Goal: Communication & Community: Answer question/provide support

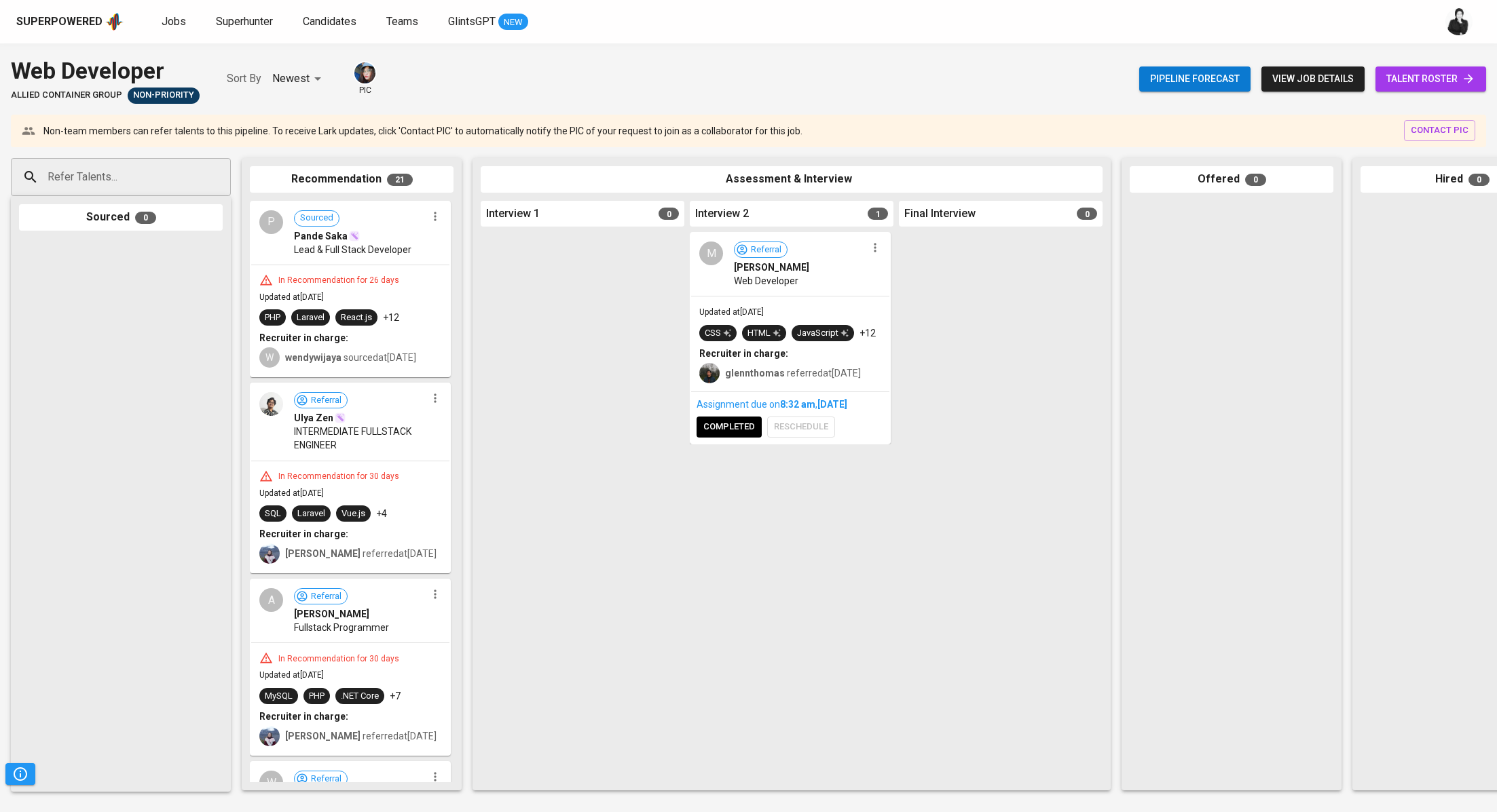
click at [110, 180] on input "Refer Talents..." at bounding box center [115, 177] width 142 height 25
paste input "[EMAIL_ADDRESS][DOMAIN_NAME]"
type input "[EMAIL_ADDRESS][DOMAIN_NAME]"
click at [172, 220] on li "Hilarius Bryan UI/UX Designer hilarius.bryan15@gmail.com" at bounding box center [121, 229] width 220 height 49
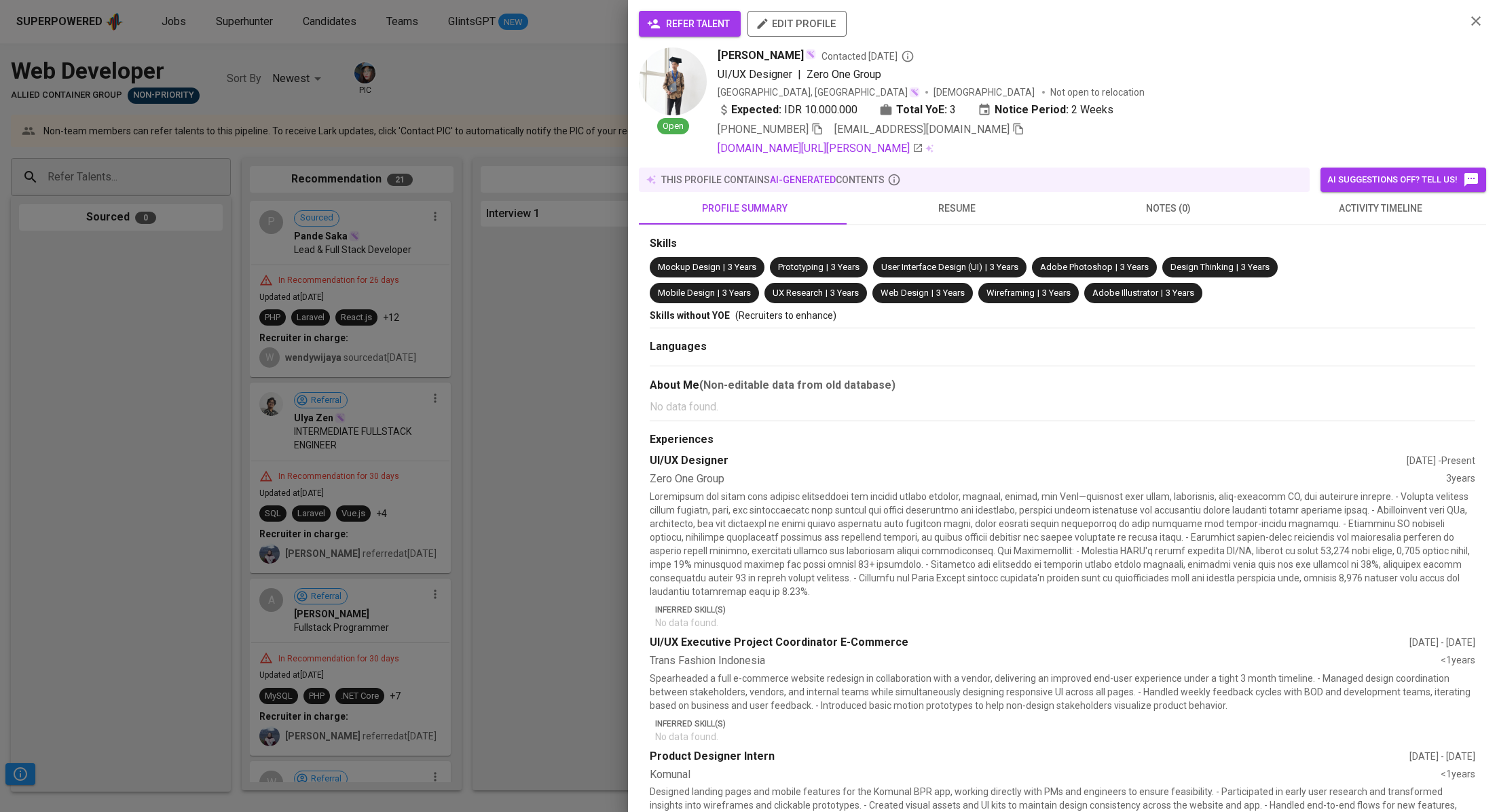
click at [673, 14] on button "refer talent" at bounding box center [690, 24] width 102 height 25
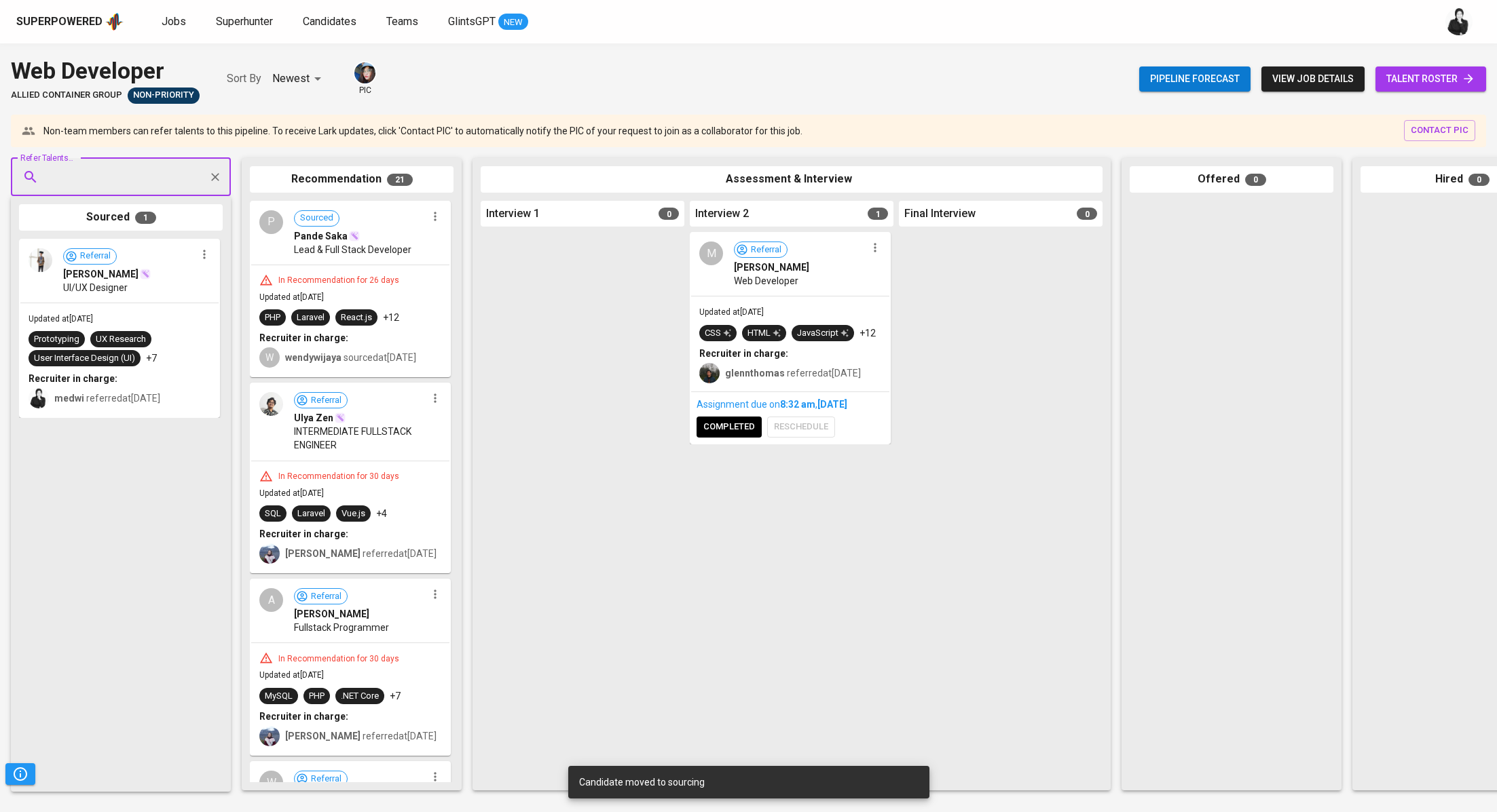
paste input "[EMAIL_ADDRESS][DOMAIN_NAME]"
type input "[EMAIL_ADDRESS][DOMAIN_NAME]"
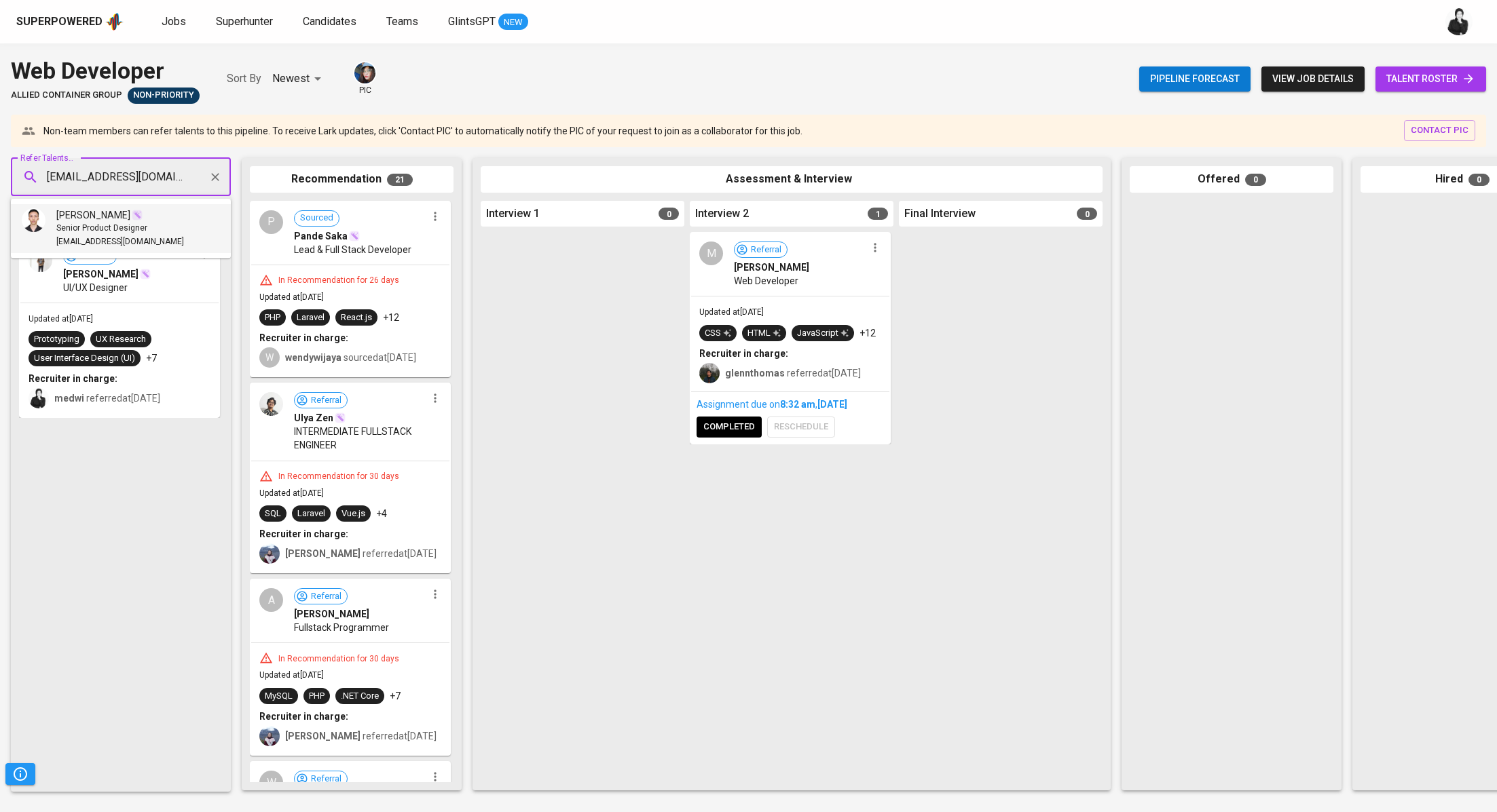
click at [125, 224] on span "Senior Product Designer" at bounding box center [102, 229] width 91 height 14
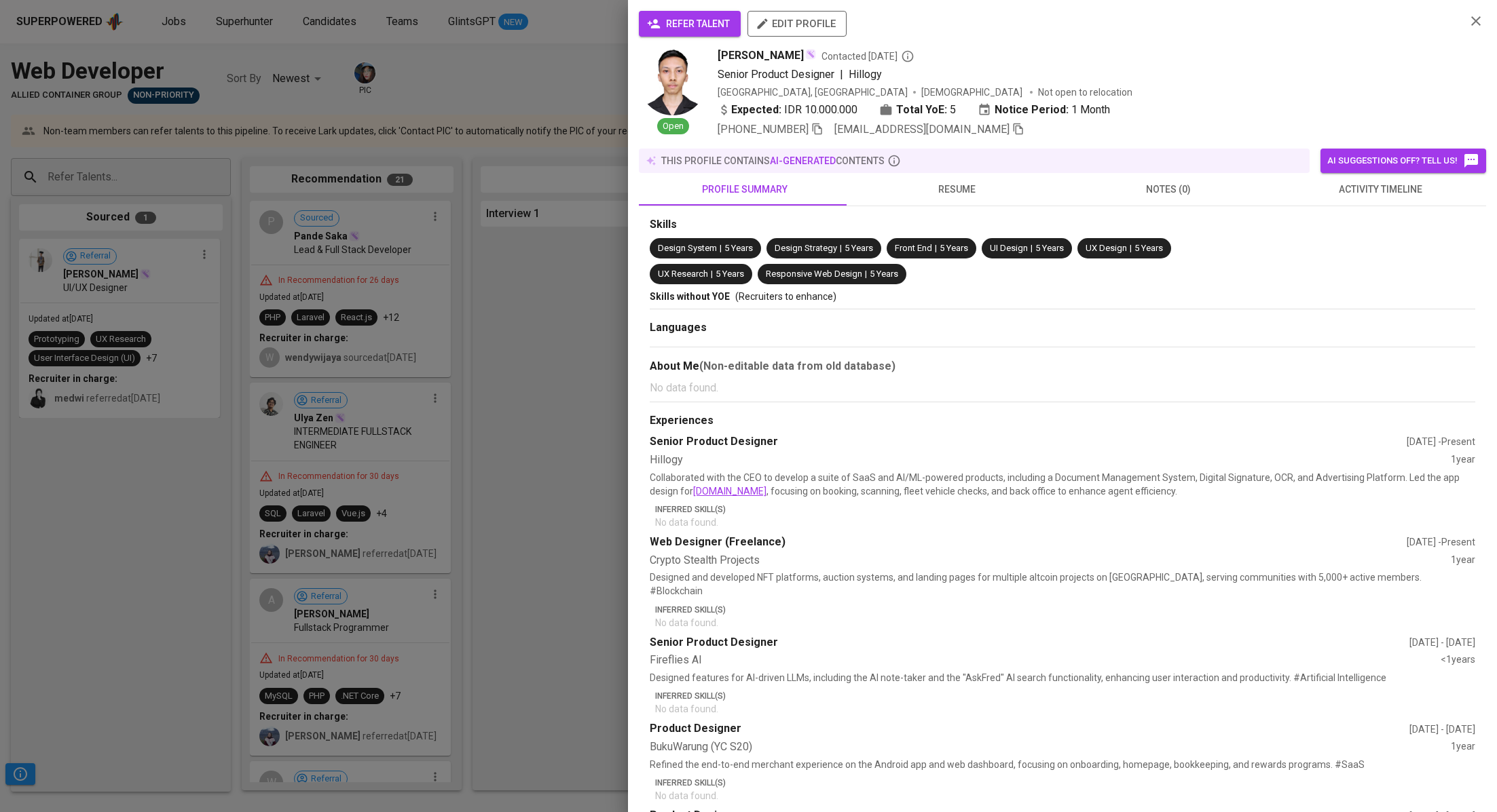
click at [705, 27] on span "refer talent" at bounding box center [690, 24] width 80 height 17
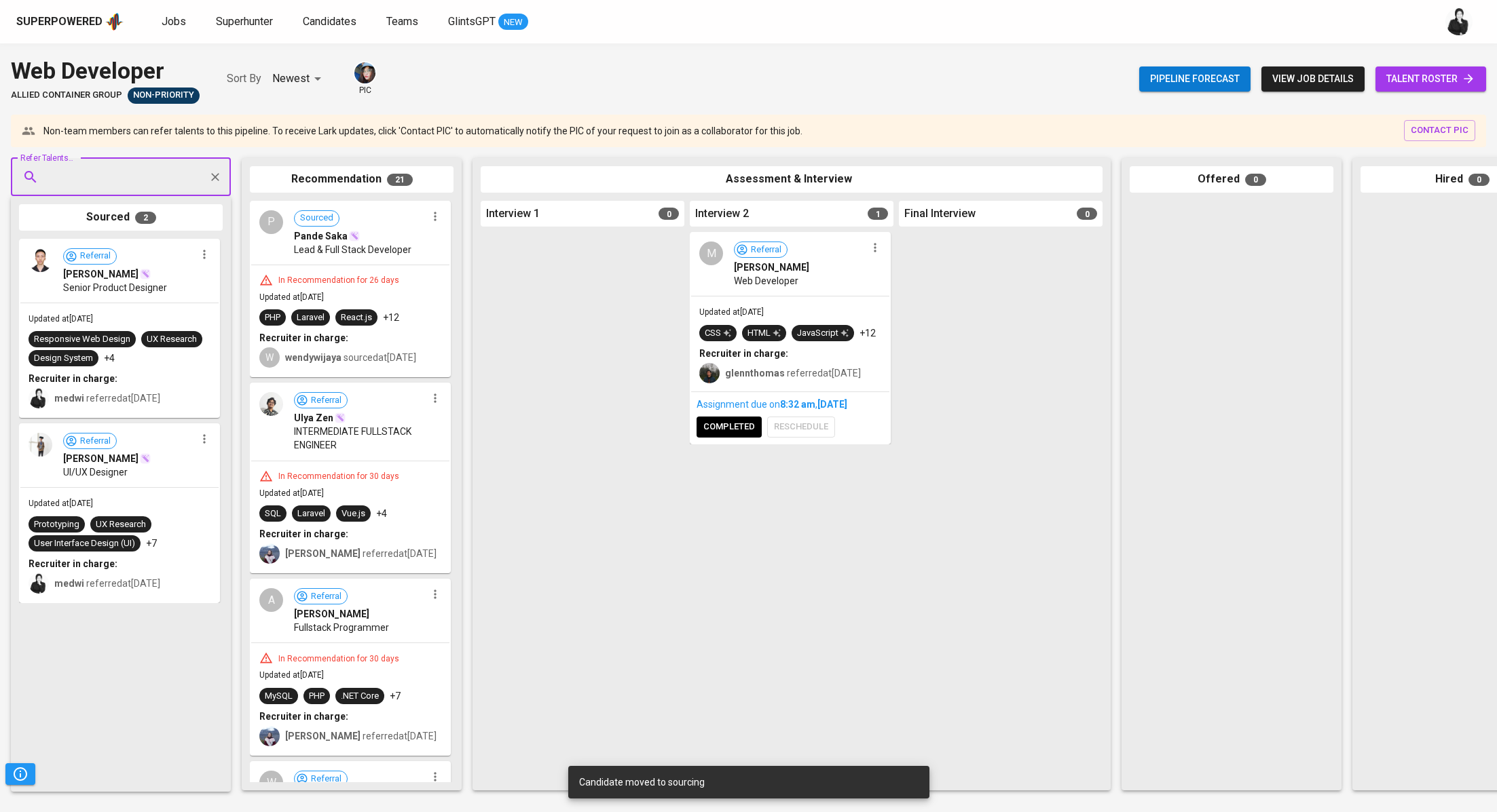
paste input "[EMAIL_ADDRESS][DOMAIN_NAME]"
type input "[EMAIL_ADDRESS][DOMAIN_NAME]"
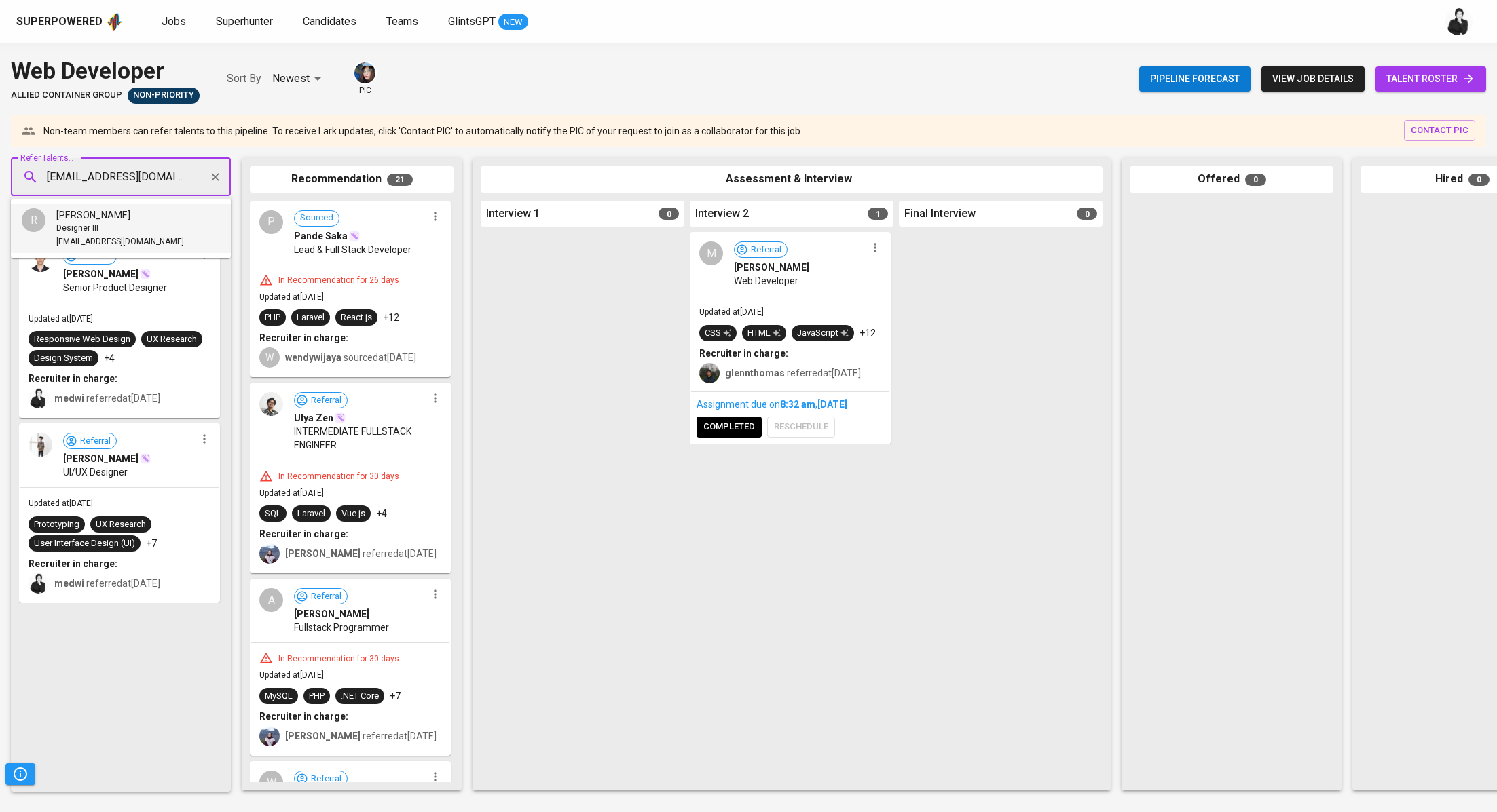
click at [146, 223] on div "Designer III" at bounding box center [120, 229] width 128 height 14
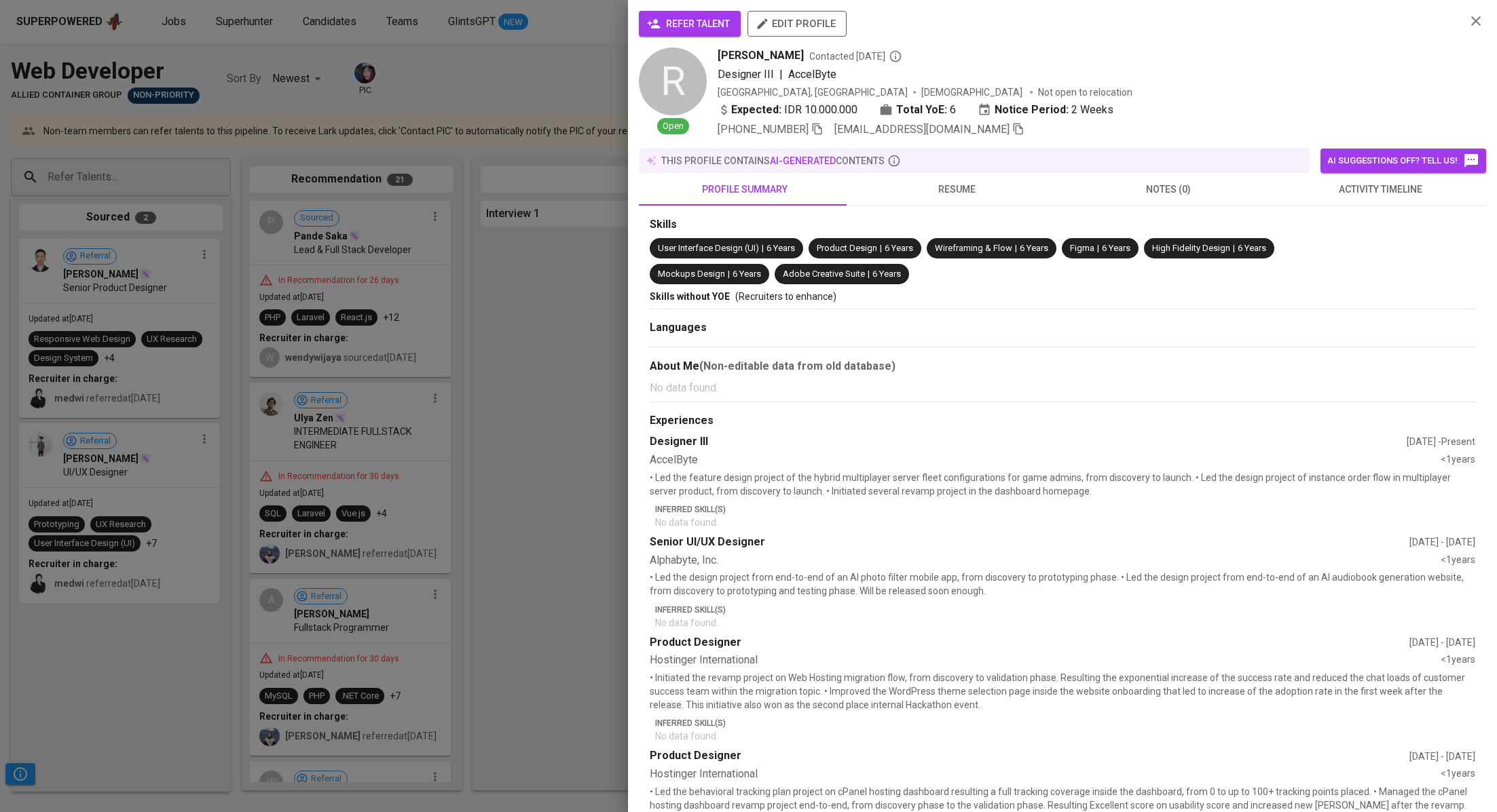
click at [641, 28] on button "refer talent" at bounding box center [690, 24] width 102 height 25
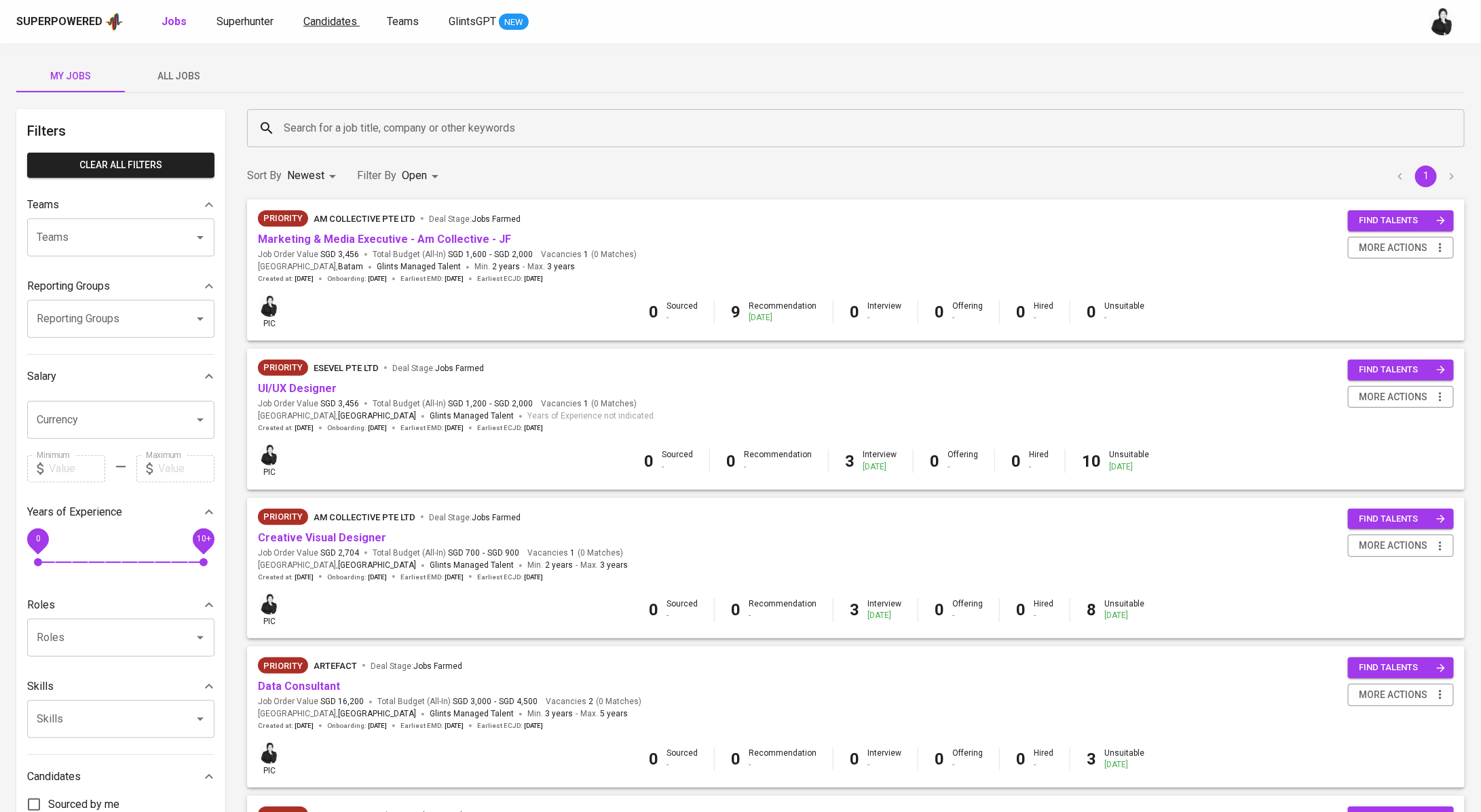
click at [320, 25] on span "Candidates" at bounding box center [329, 21] width 53 height 13
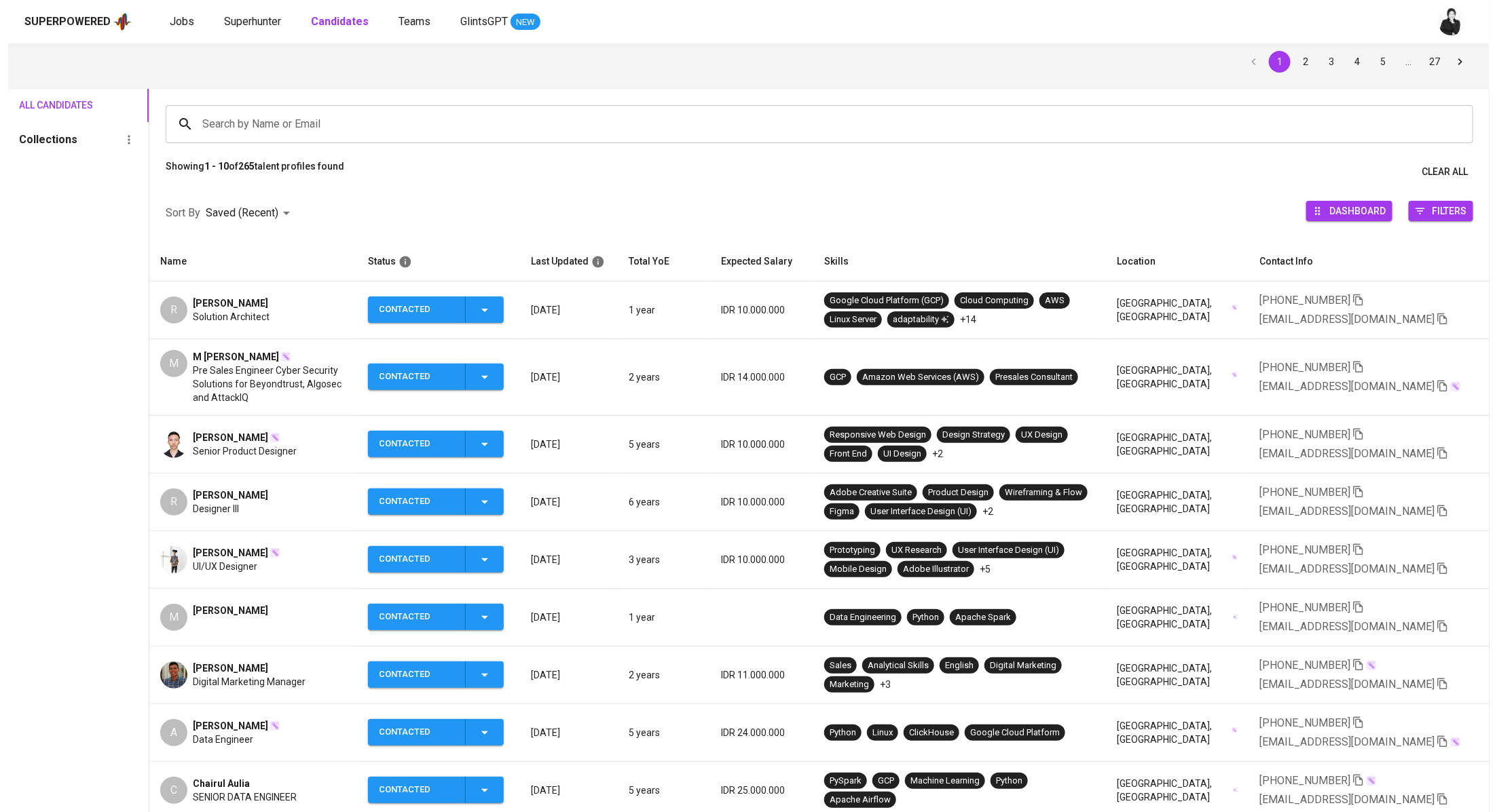
scroll to position [159, 0]
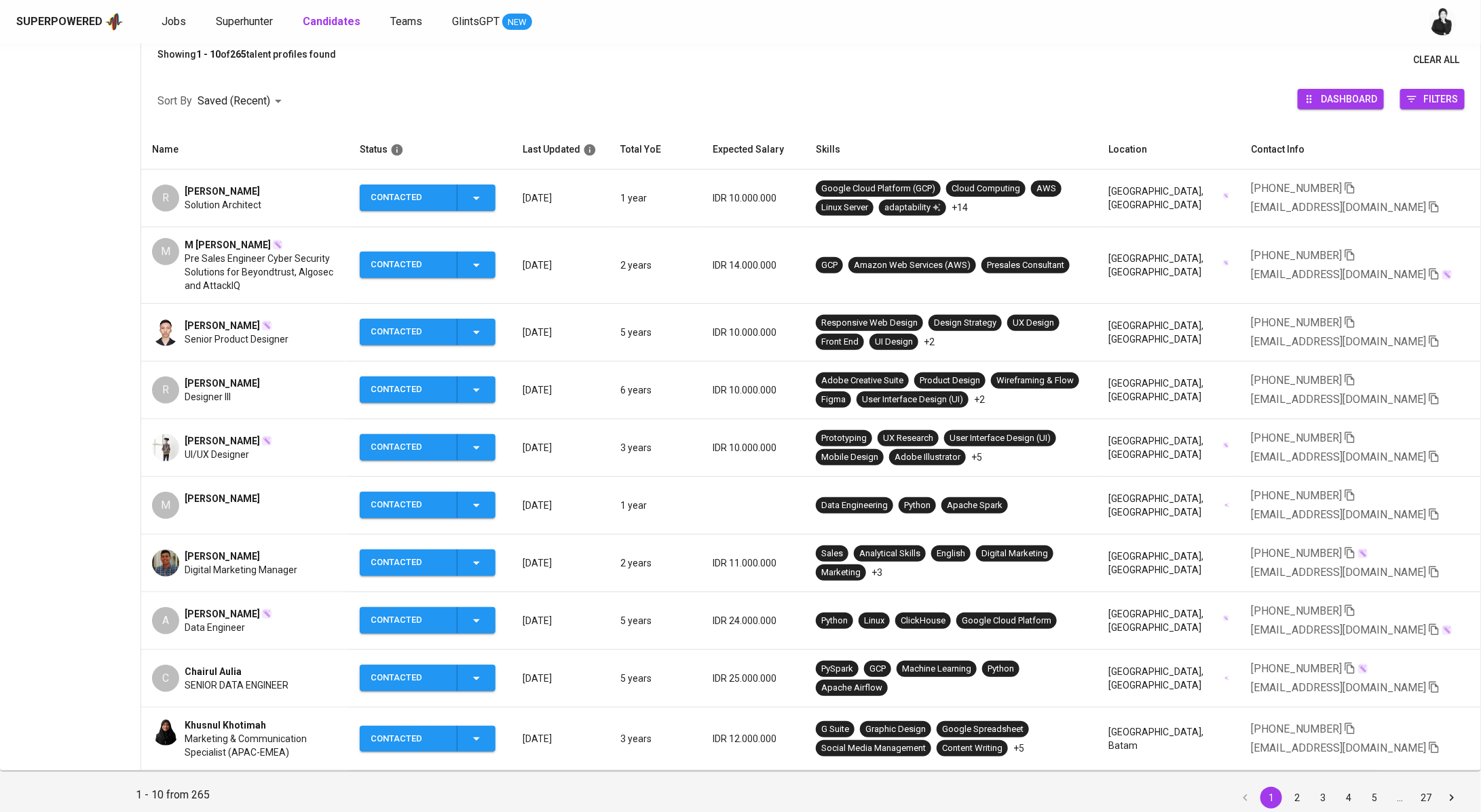
click at [209, 441] on span "[PERSON_NAME]" at bounding box center [222, 441] width 75 height 14
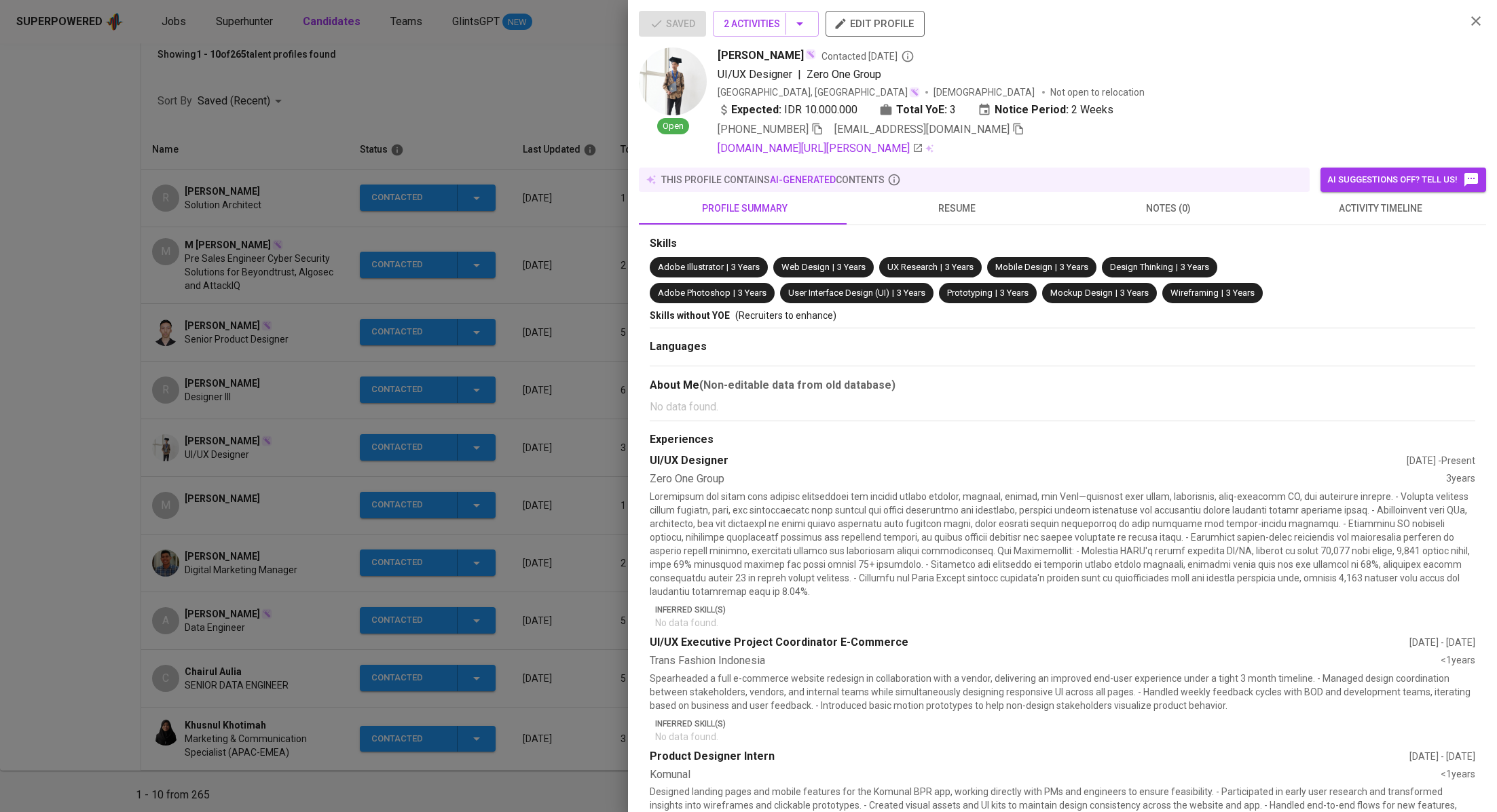
click at [1012, 129] on icon "button" at bounding box center [1018, 129] width 12 height 12
click at [263, 330] on div at bounding box center [748, 406] width 1497 height 812
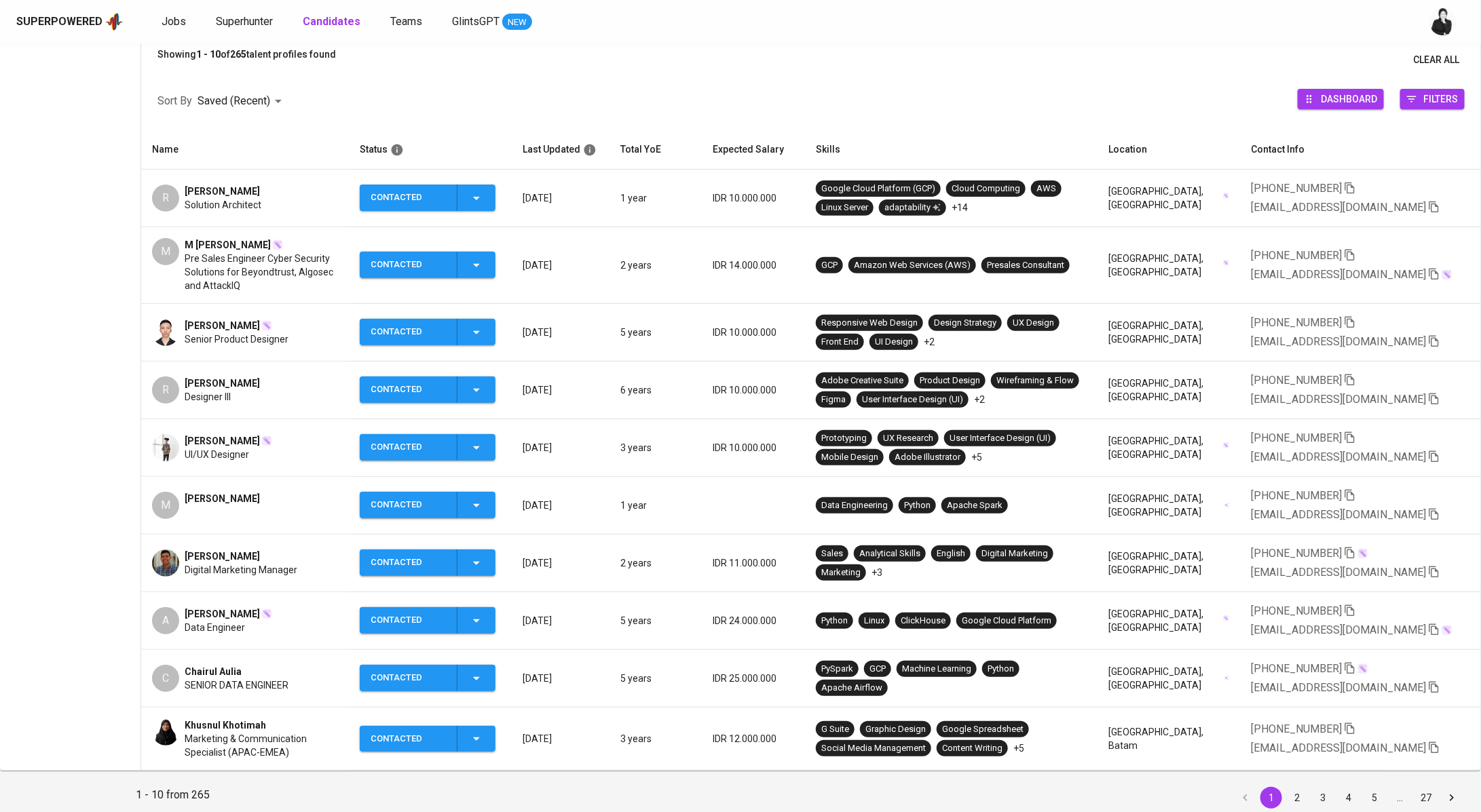
click at [224, 372] on td "R Rizqy [PERSON_NAME] Designer III" at bounding box center [245, 390] width 207 height 58
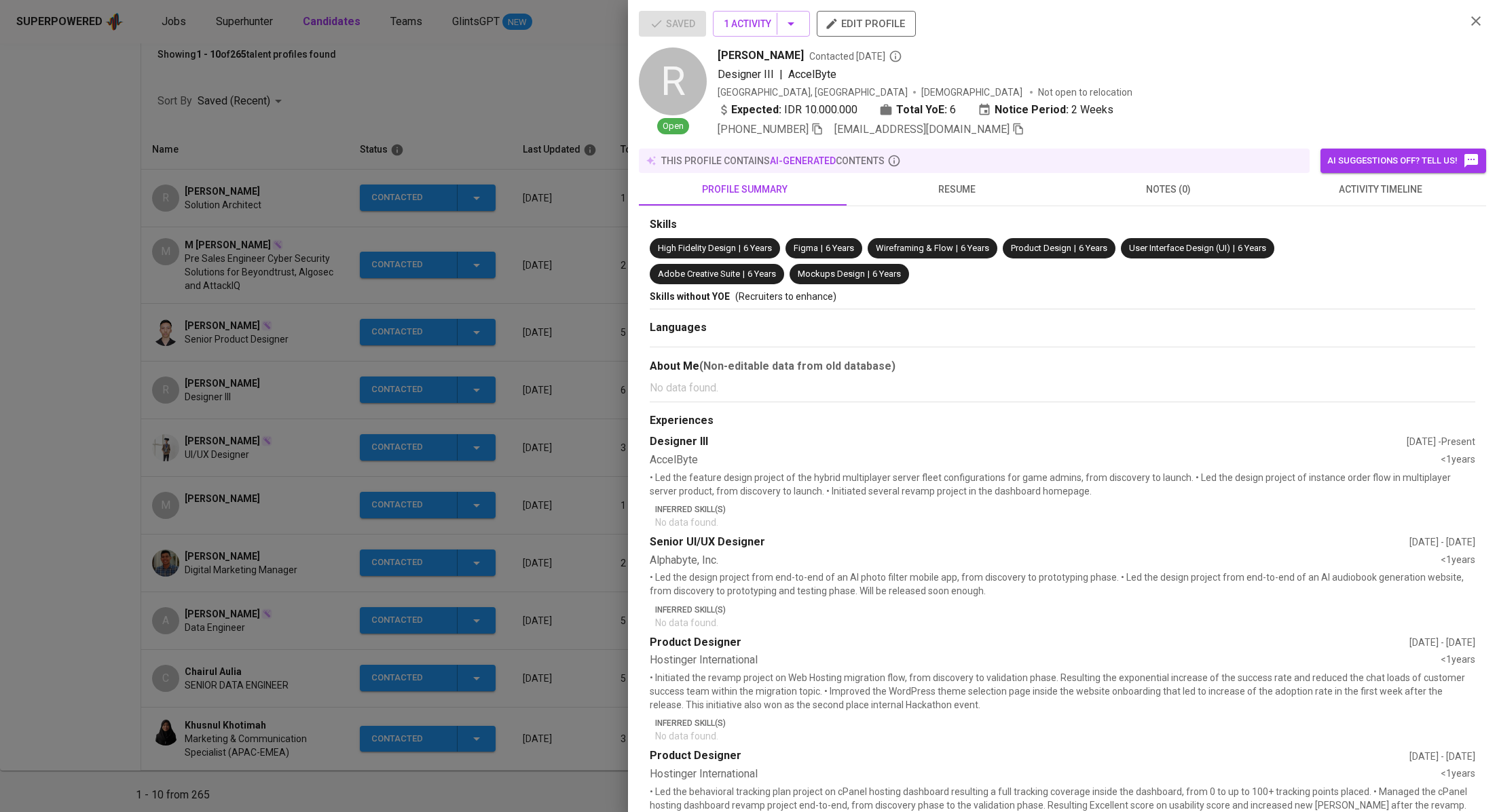
click at [1353, 207] on div "Skills High Fidelity Design | 6 Years Figma | 6 Years Wireframing & Flow | 6 Ye…" at bounding box center [1062, 693] width 847 height 974
click at [1361, 190] on span "activity timeline" at bounding box center [1380, 190] width 196 height 17
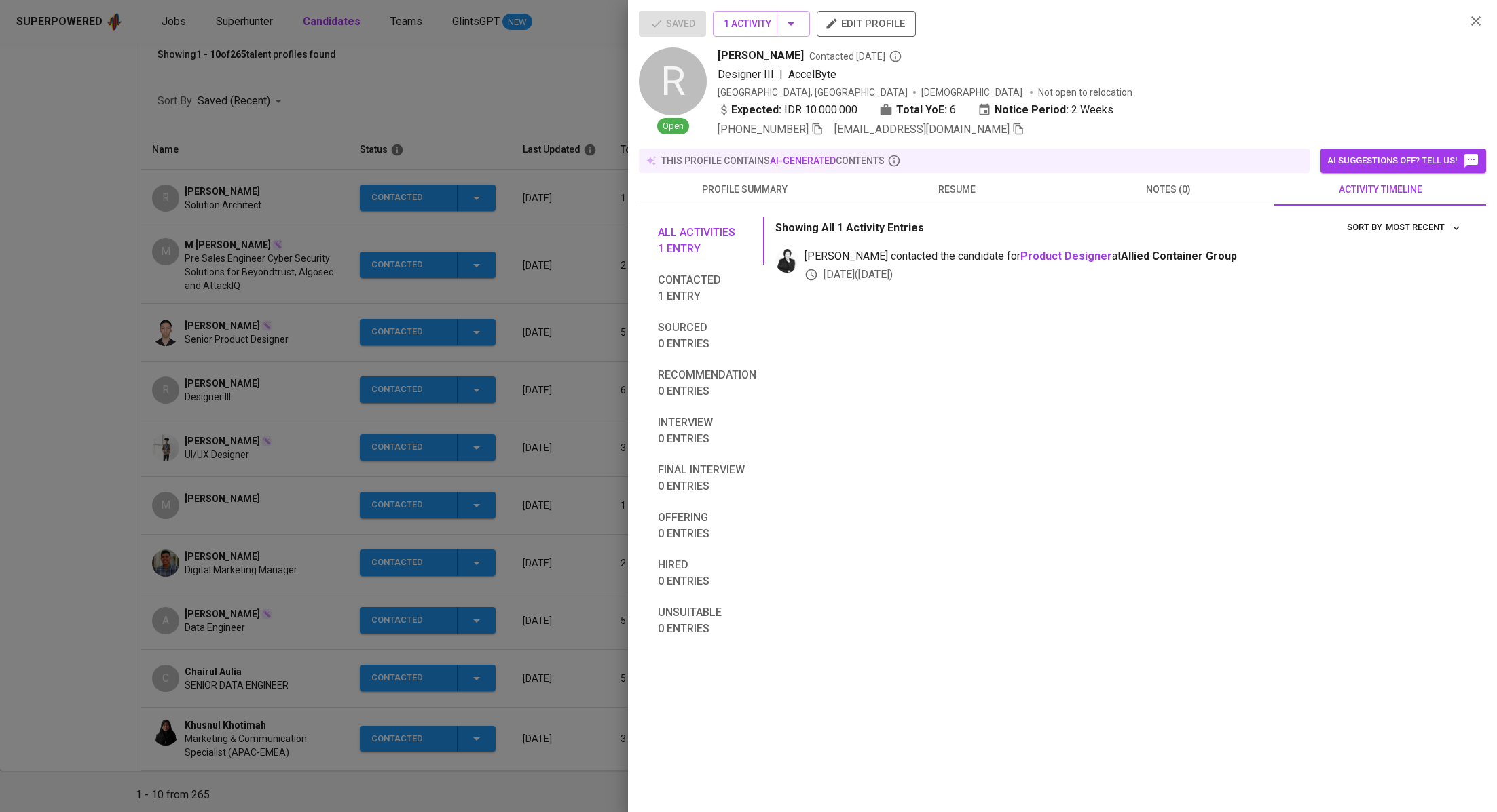
click at [320, 351] on div at bounding box center [748, 406] width 1497 height 812
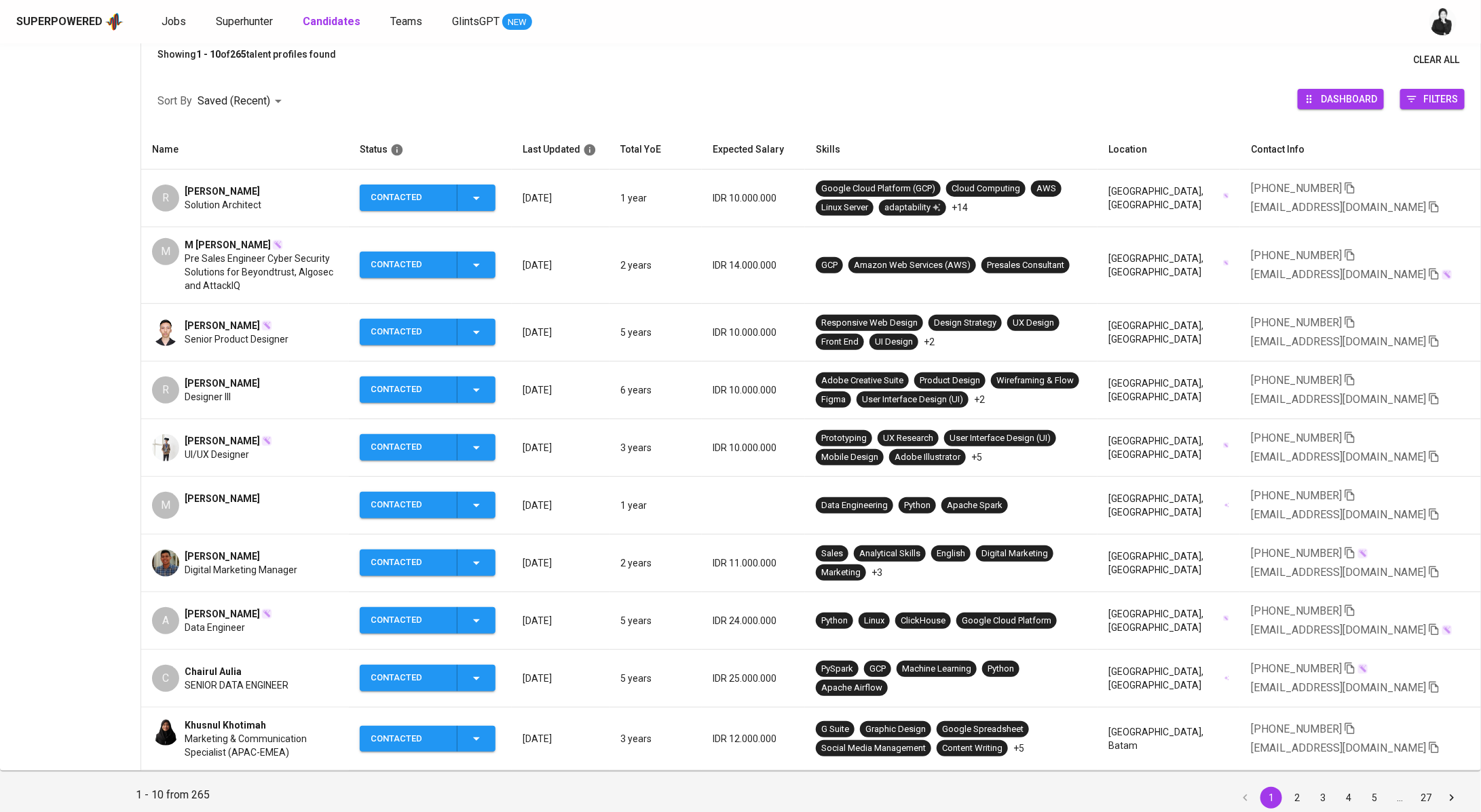
click at [273, 442] on div "[PERSON_NAME] UI/UX Designer" at bounding box center [246, 448] width 186 height 27
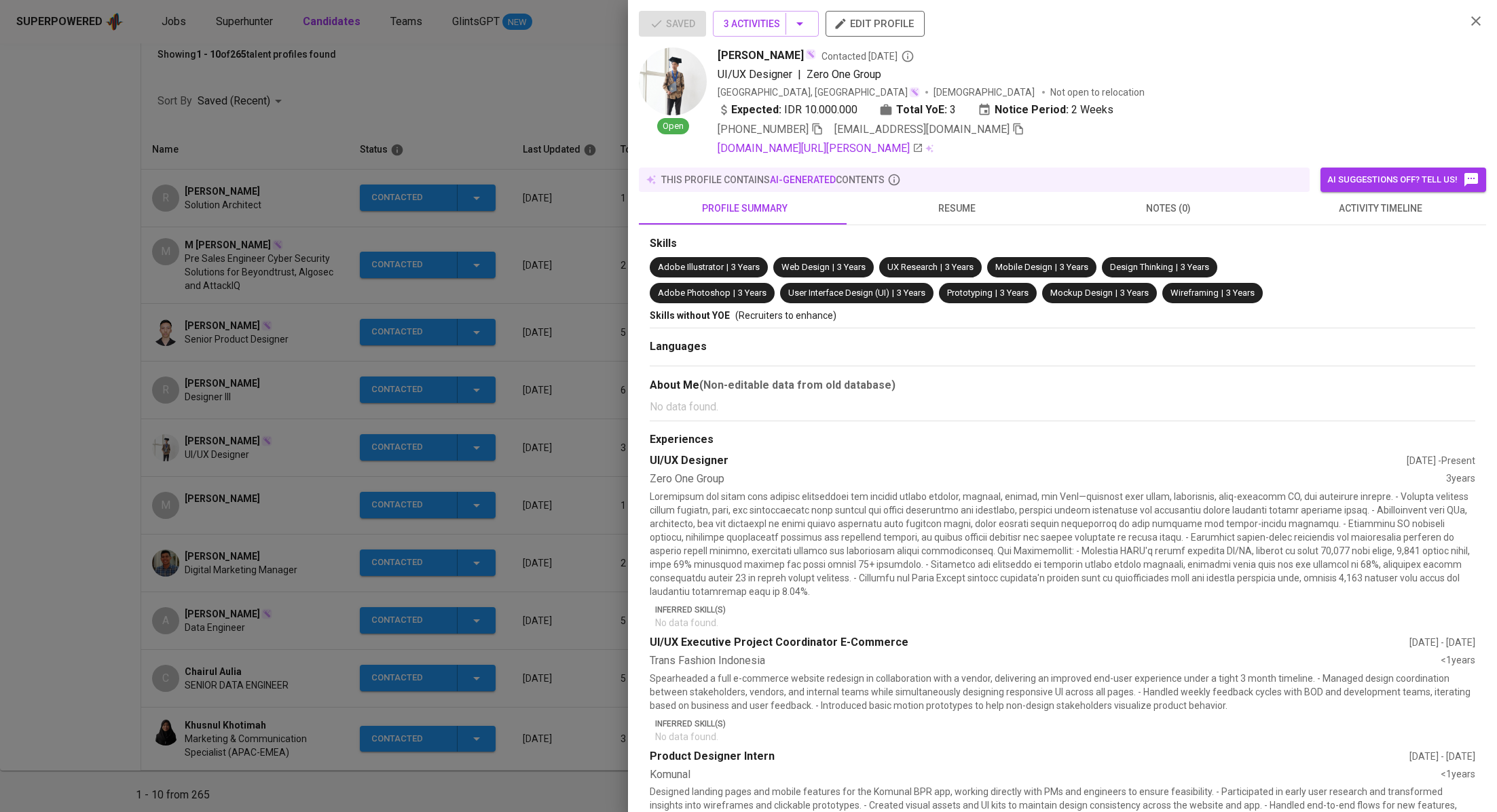
click at [1345, 207] on span "activity timeline" at bounding box center [1380, 208] width 196 height 17
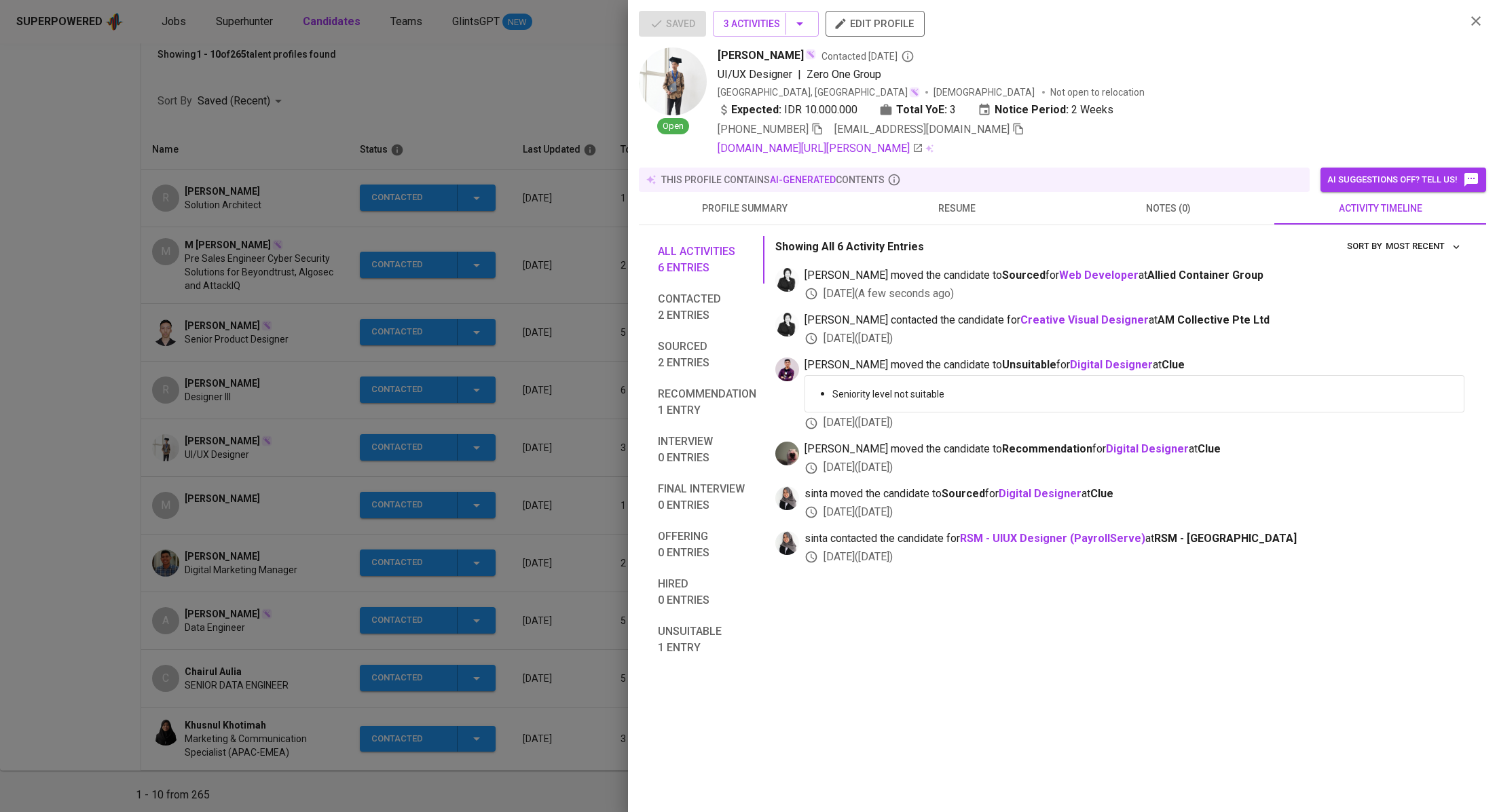
click at [247, 344] on div at bounding box center [748, 406] width 1497 height 812
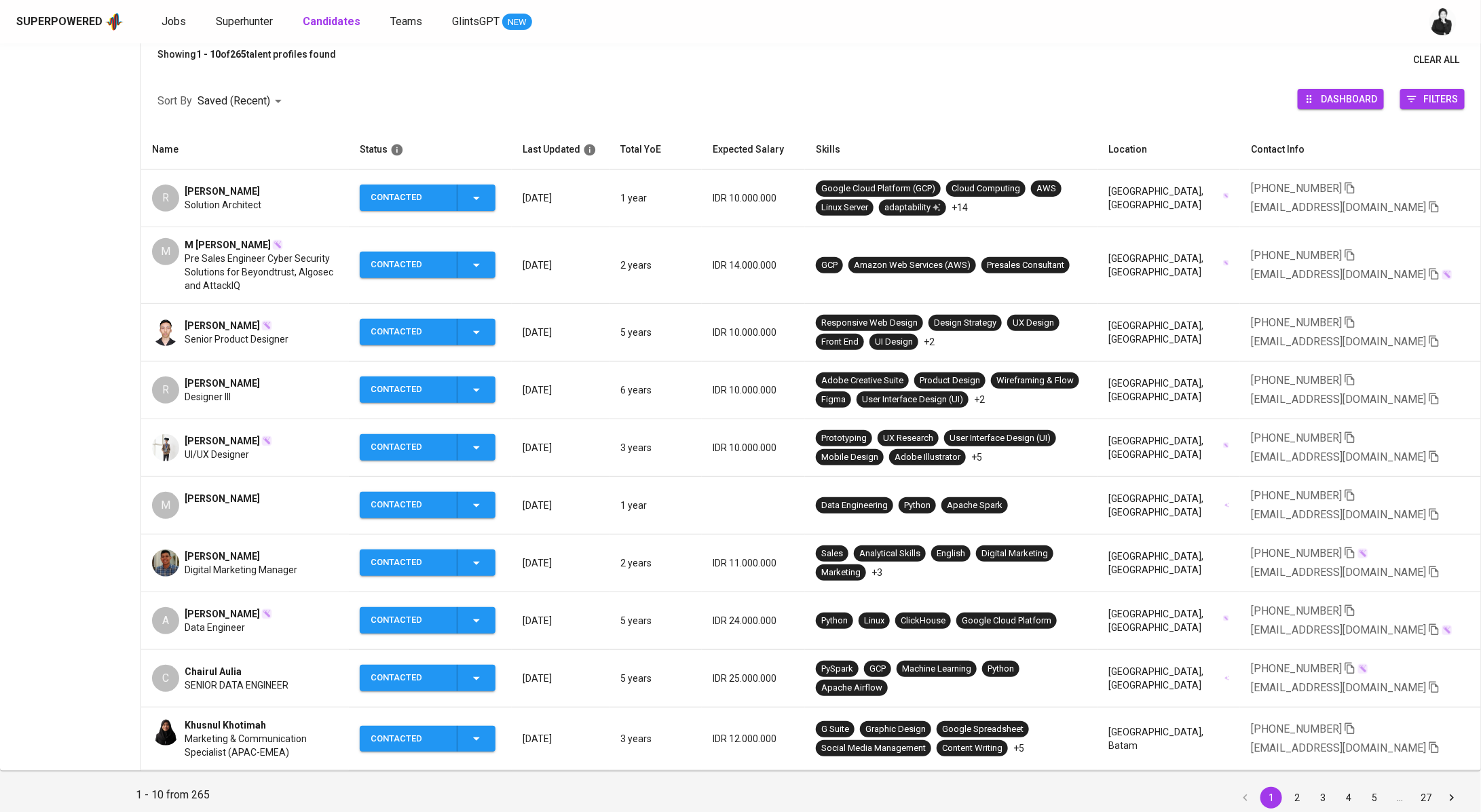
click at [245, 329] on span "[PERSON_NAME]" at bounding box center [222, 326] width 75 height 14
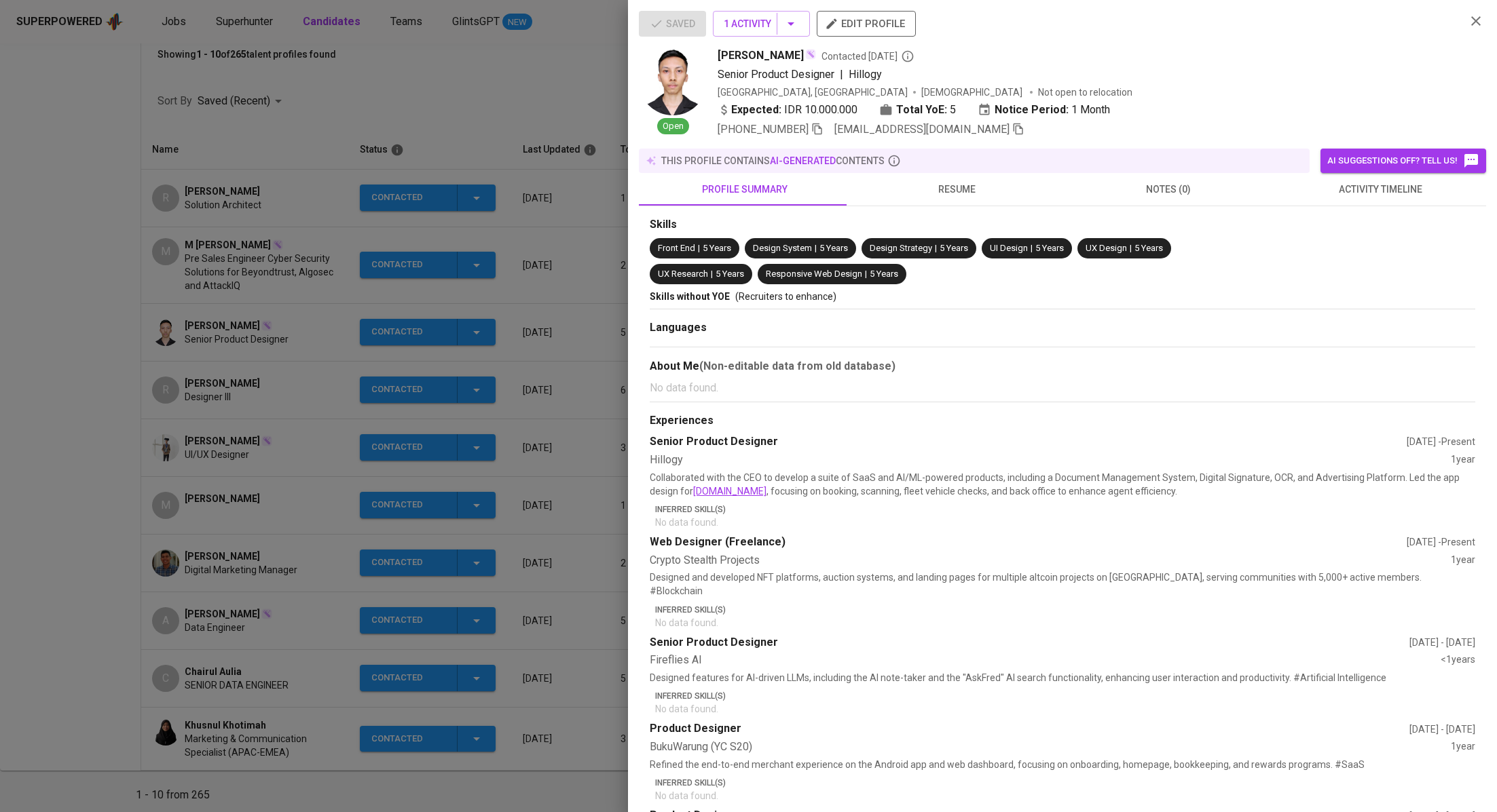
click at [1389, 191] on span "activity timeline" at bounding box center [1380, 190] width 196 height 17
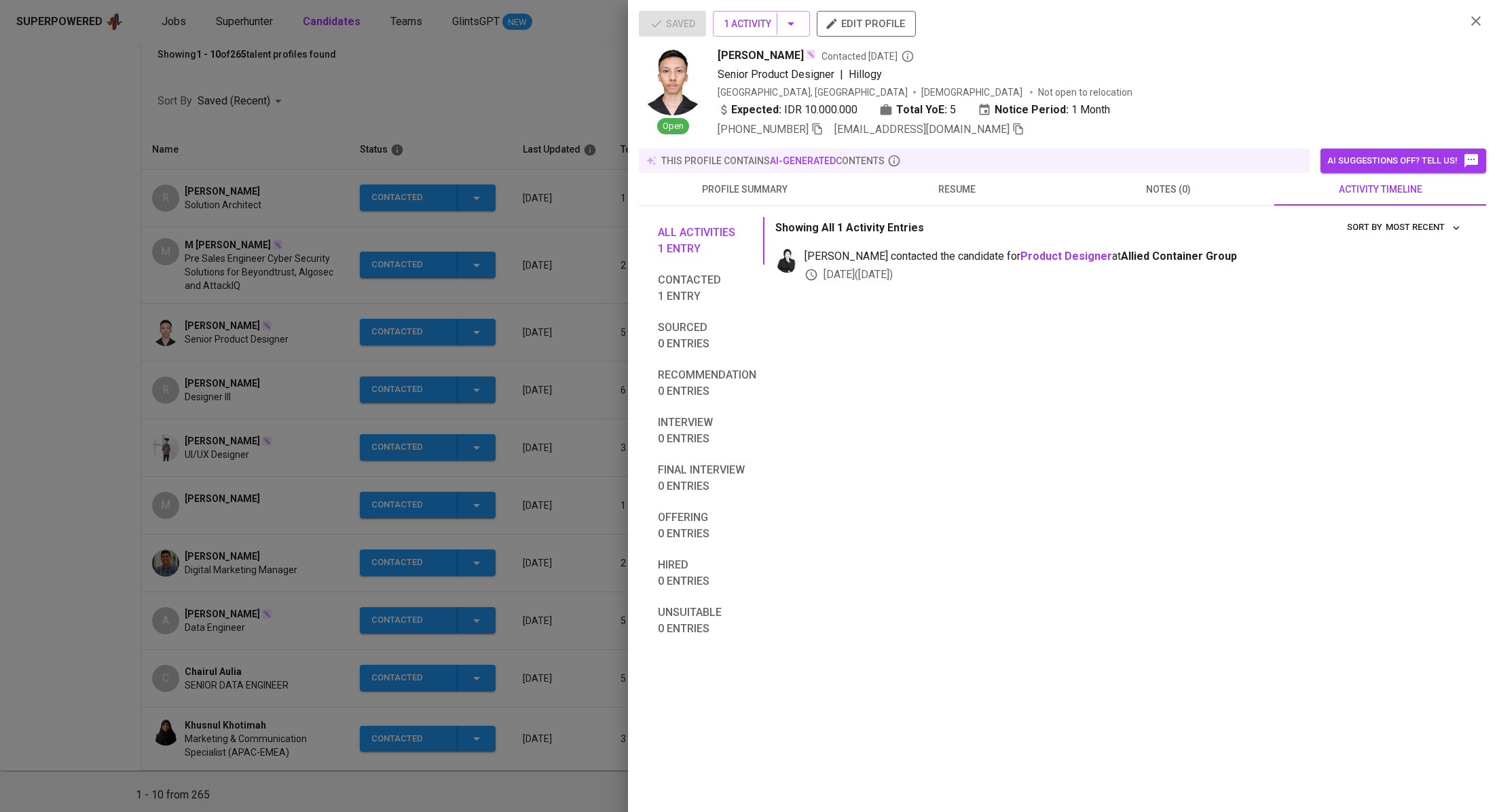
click at [1012, 132] on icon "button" at bounding box center [1018, 129] width 12 height 12
click at [293, 268] on div at bounding box center [748, 406] width 1497 height 812
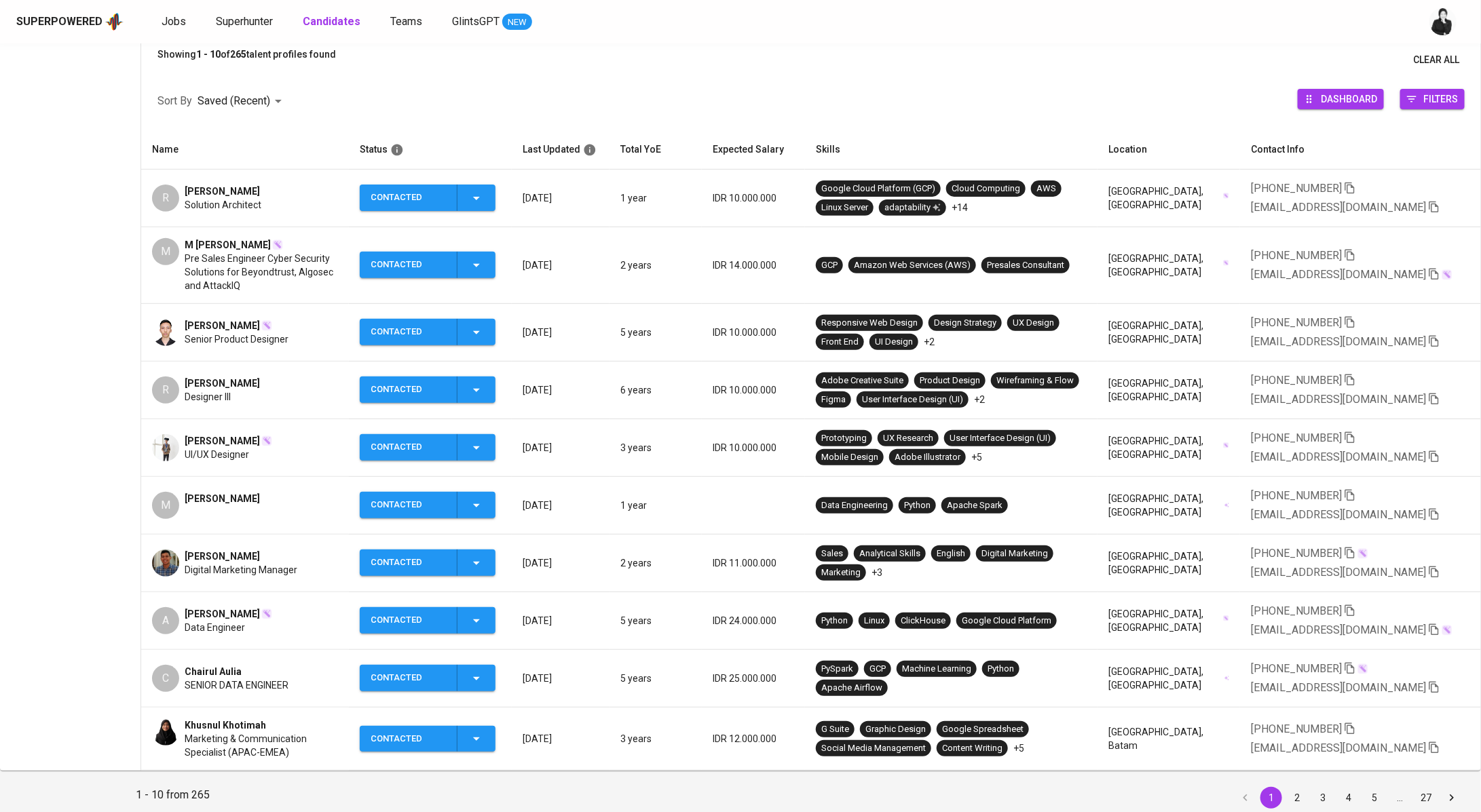
click at [230, 383] on span "[PERSON_NAME]" at bounding box center [222, 384] width 75 height 14
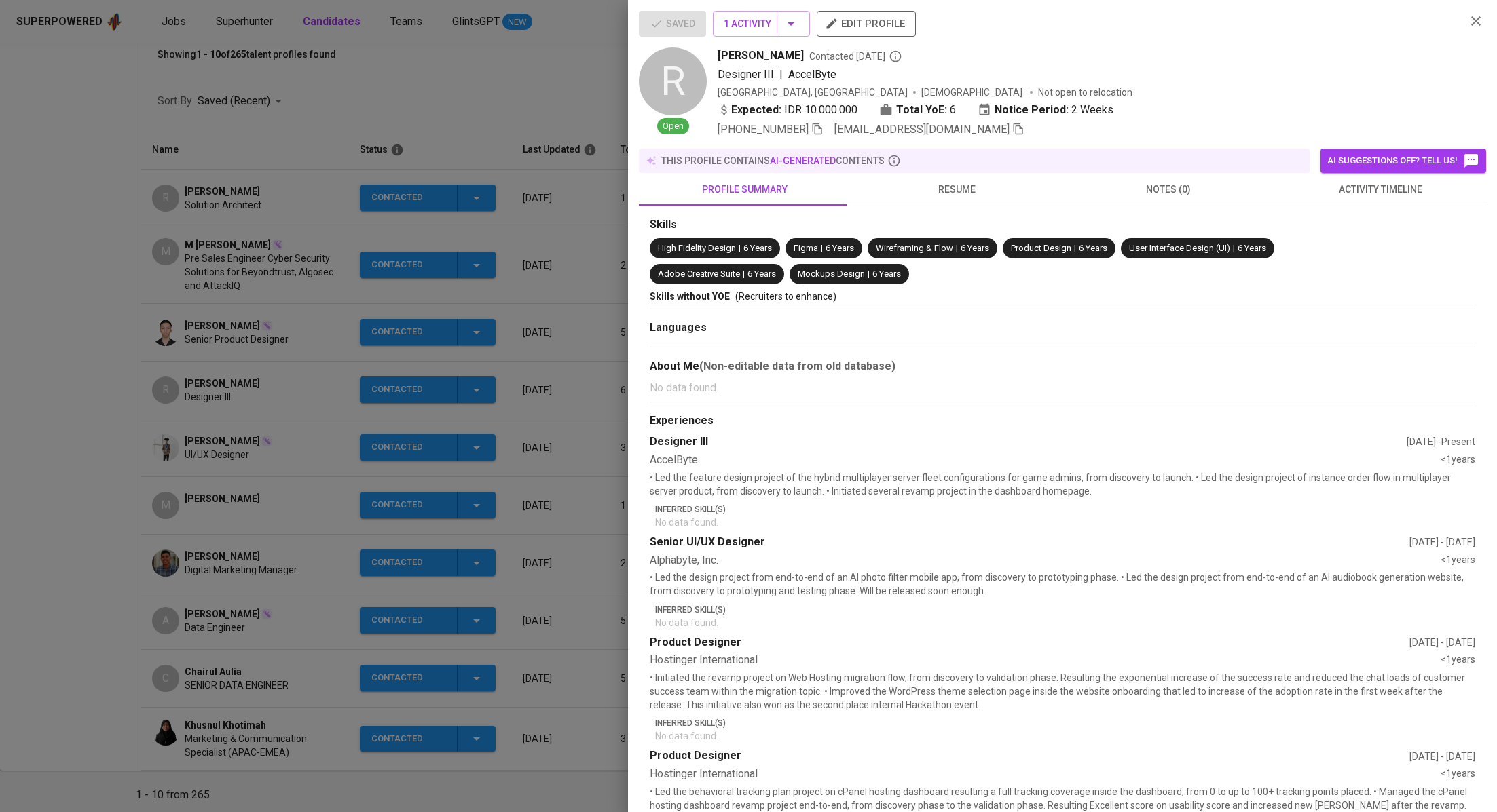
click at [1363, 214] on div "Skills High Fidelity Design | 6 Years Figma | 6 Years Wireframing & Flow | 6 Ye…" at bounding box center [1062, 693] width 847 height 974
click at [1373, 192] on span "activity timeline" at bounding box center [1380, 190] width 196 height 17
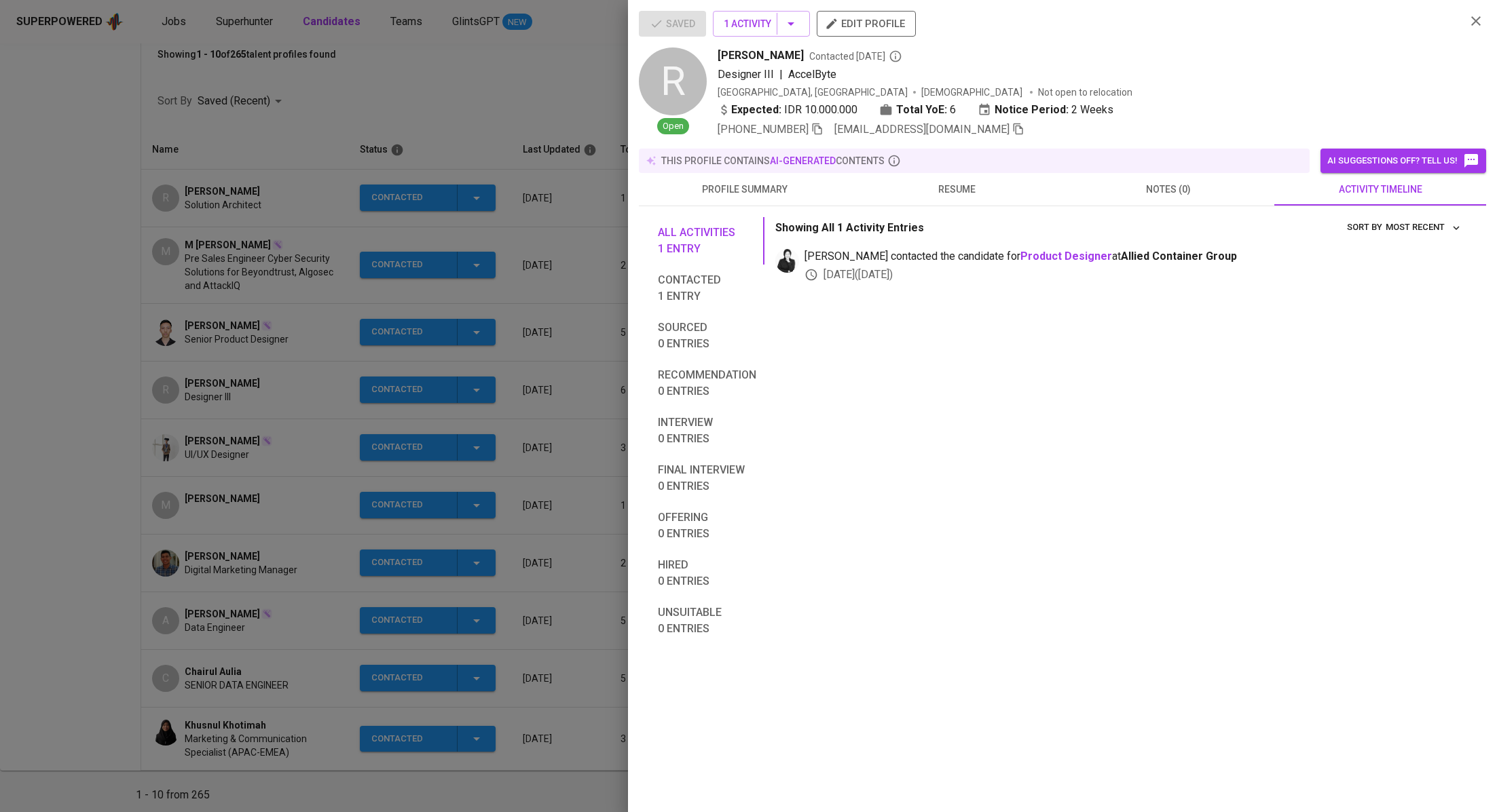
drag, startPoint x: 967, startPoint y: 125, endPoint x: 857, endPoint y: 25, distance: 148.7
click at [1014, 125] on icon "button" at bounding box center [1018, 130] width 9 height 12
click at [532, 105] on div at bounding box center [748, 406] width 1497 height 812
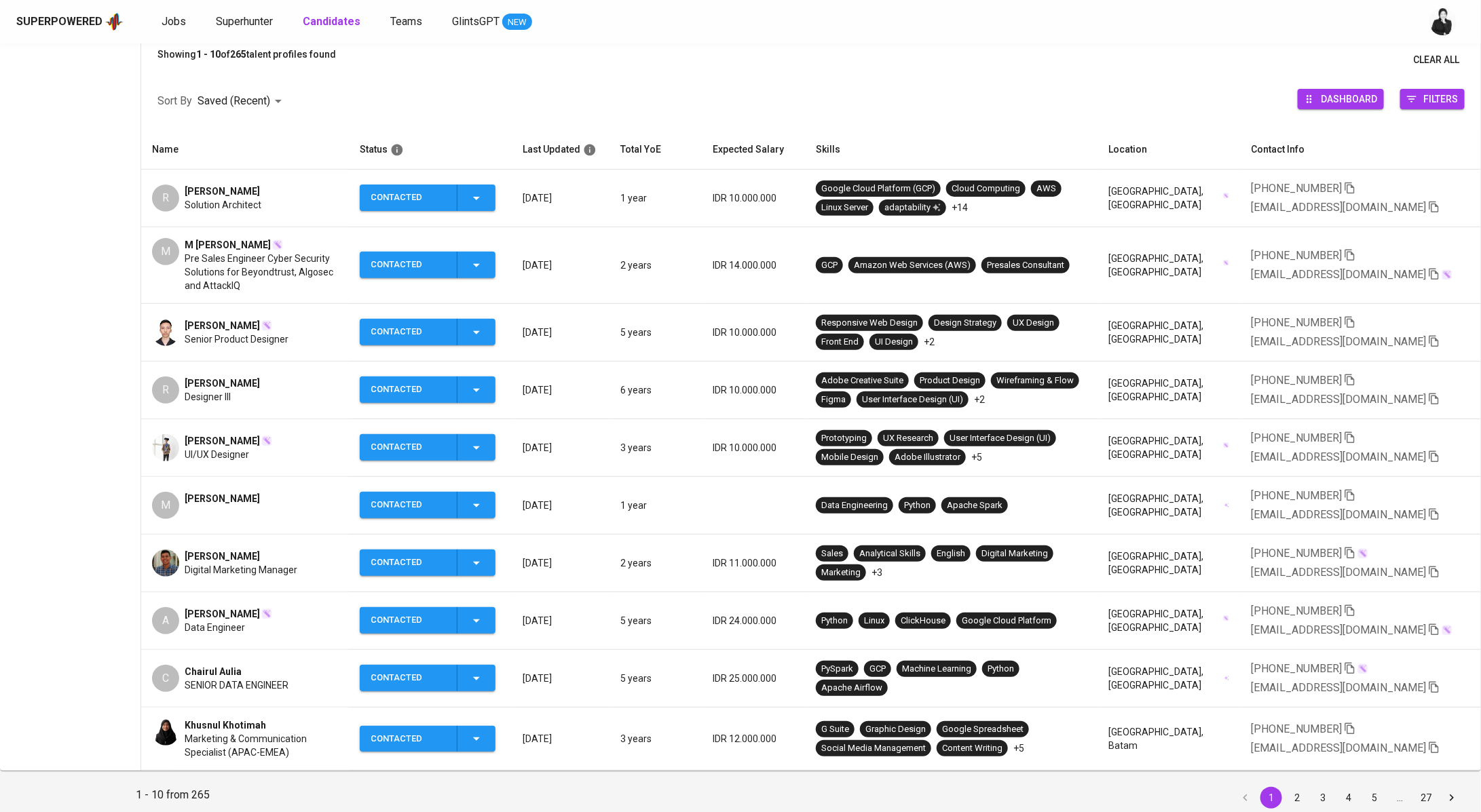
click at [213, 240] on span "M [PERSON_NAME]" at bounding box center [228, 245] width 86 height 14
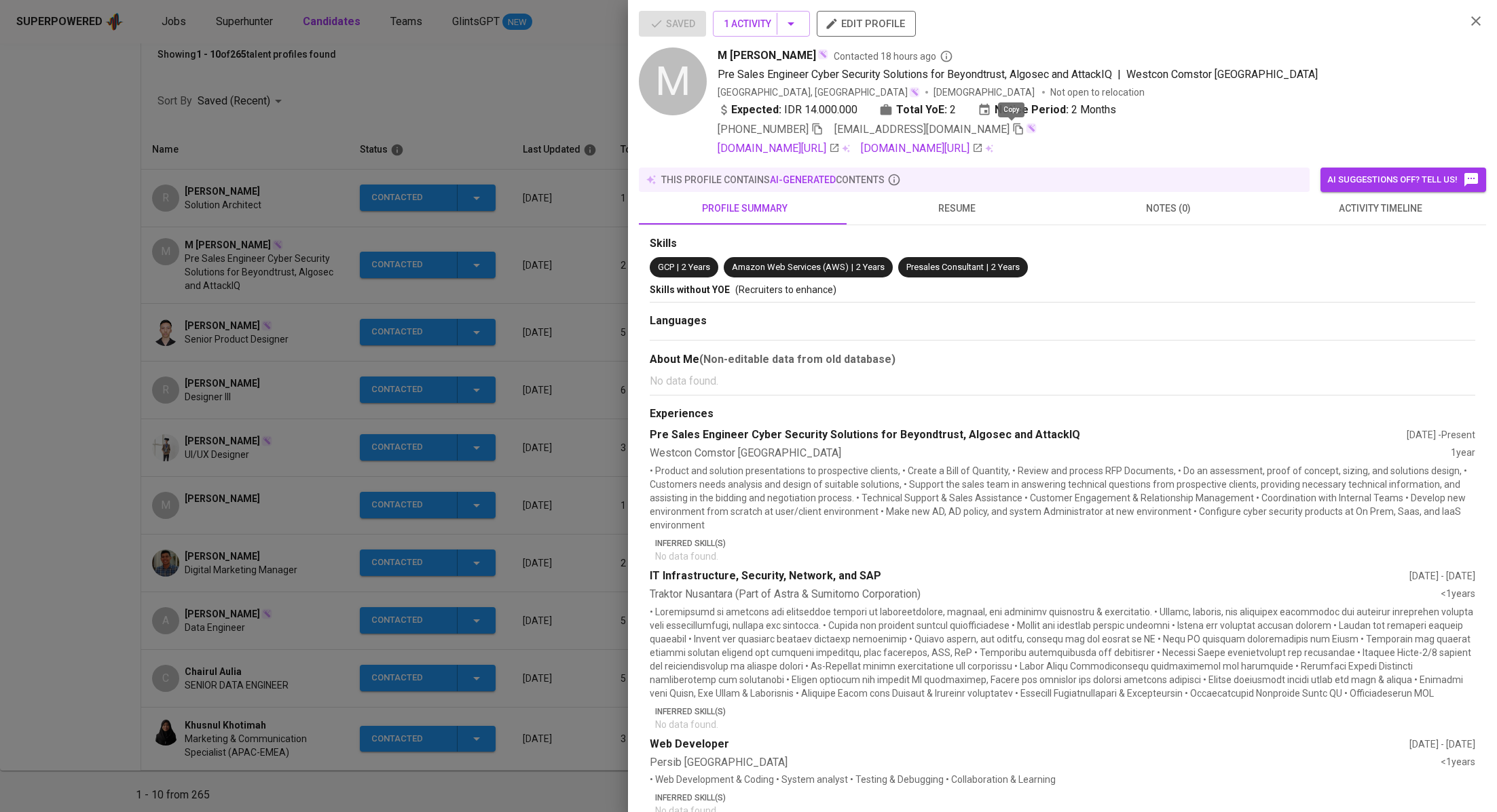
click at [1014, 128] on icon "button" at bounding box center [1018, 130] width 9 height 12
click at [231, 214] on div at bounding box center [748, 406] width 1497 height 812
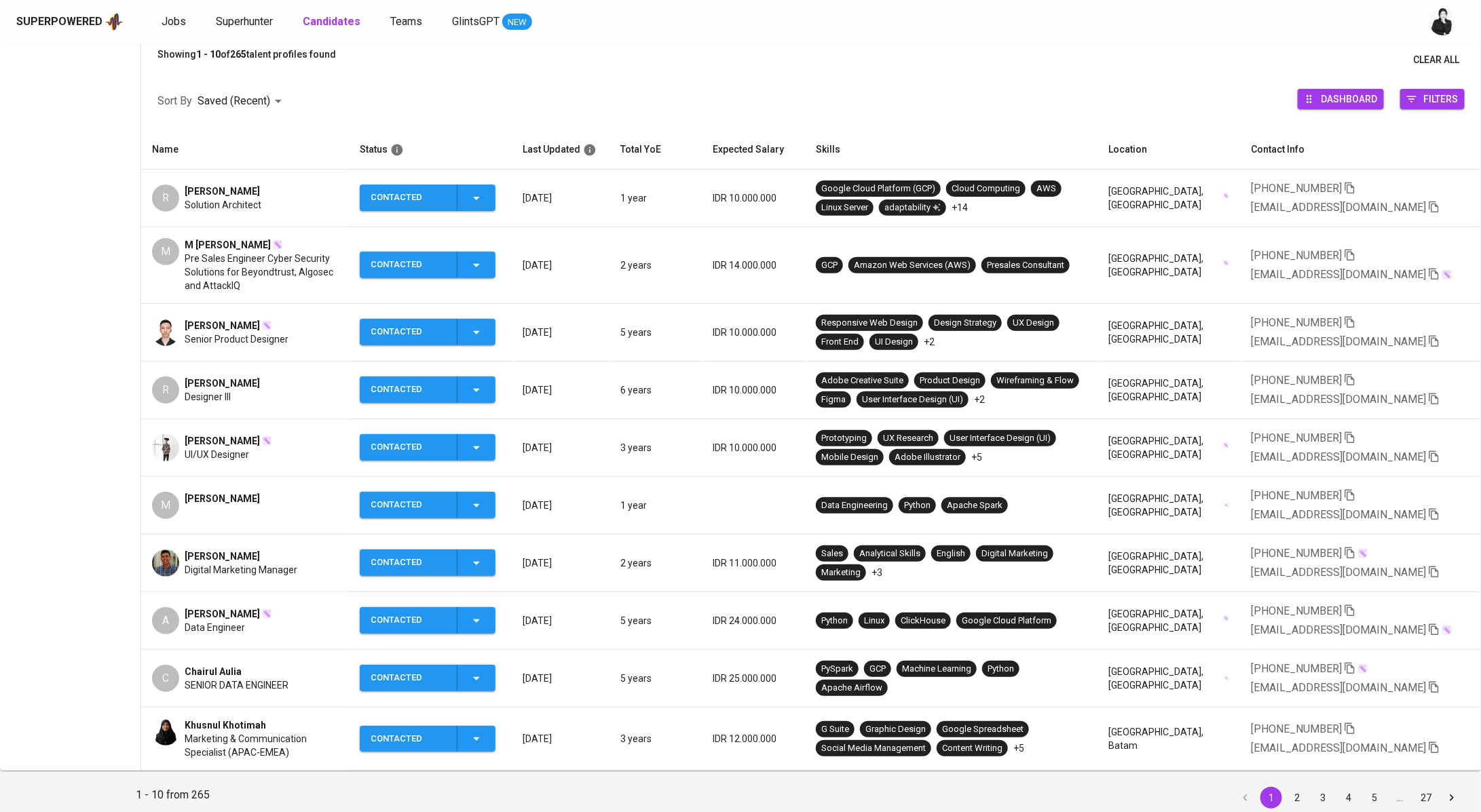
click at [251, 188] on span "[PERSON_NAME]" at bounding box center [222, 191] width 75 height 14
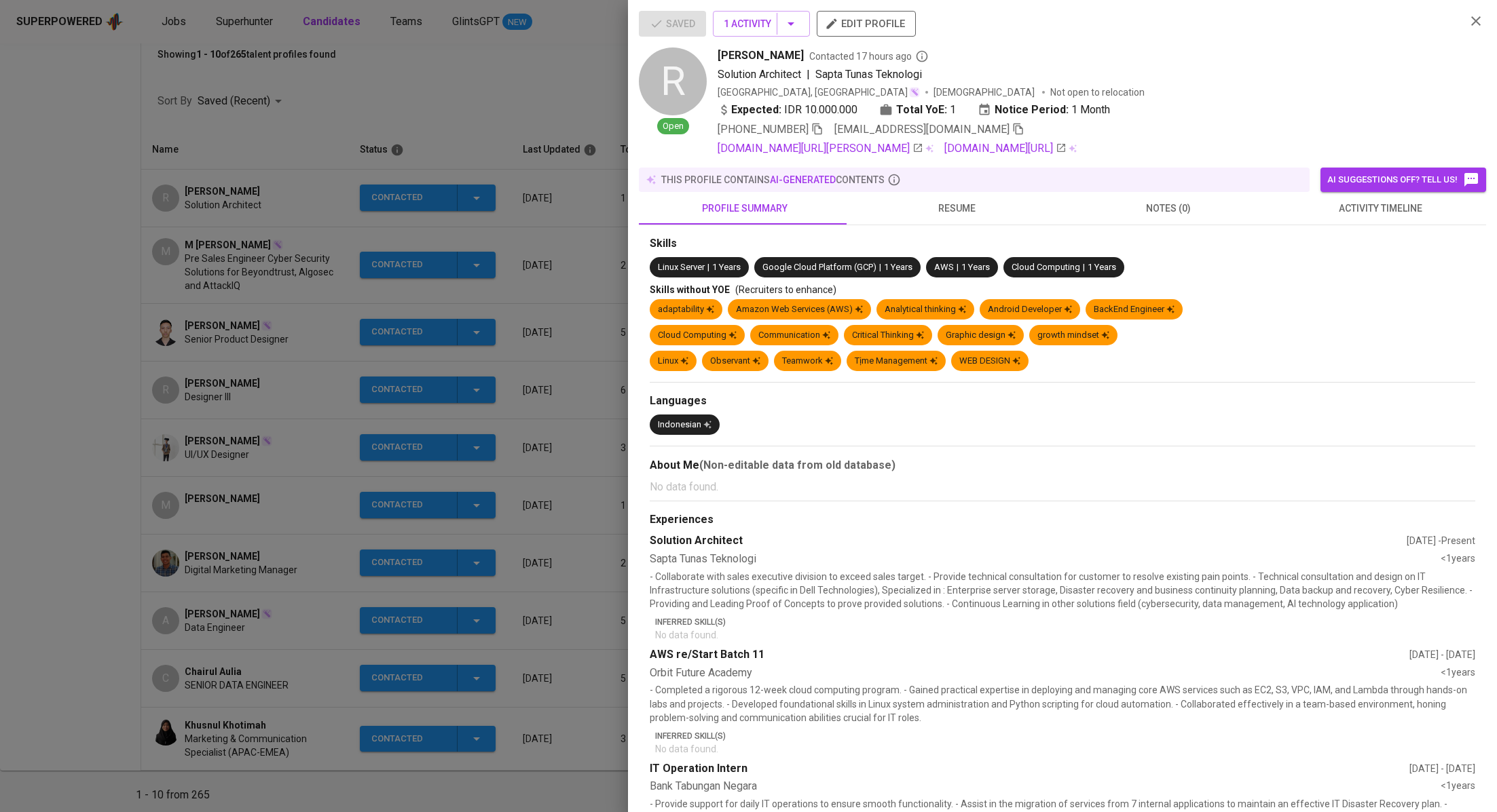
click at [1316, 213] on span "activity timeline" at bounding box center [1380, 208] width 196 height 17
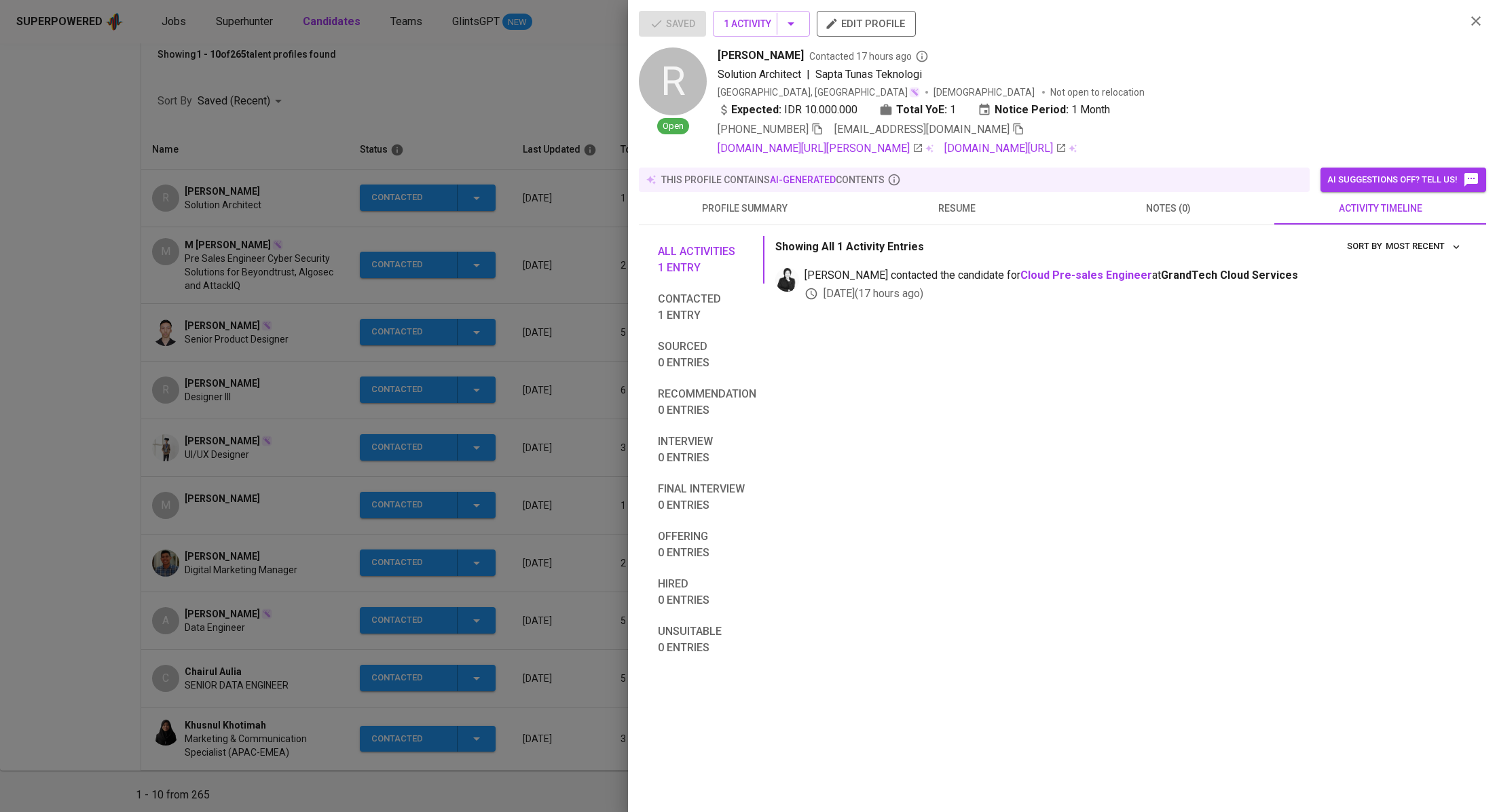
click at [1012, 133] on icon "button" at bounding box center [1018, 129] width 12 height 12
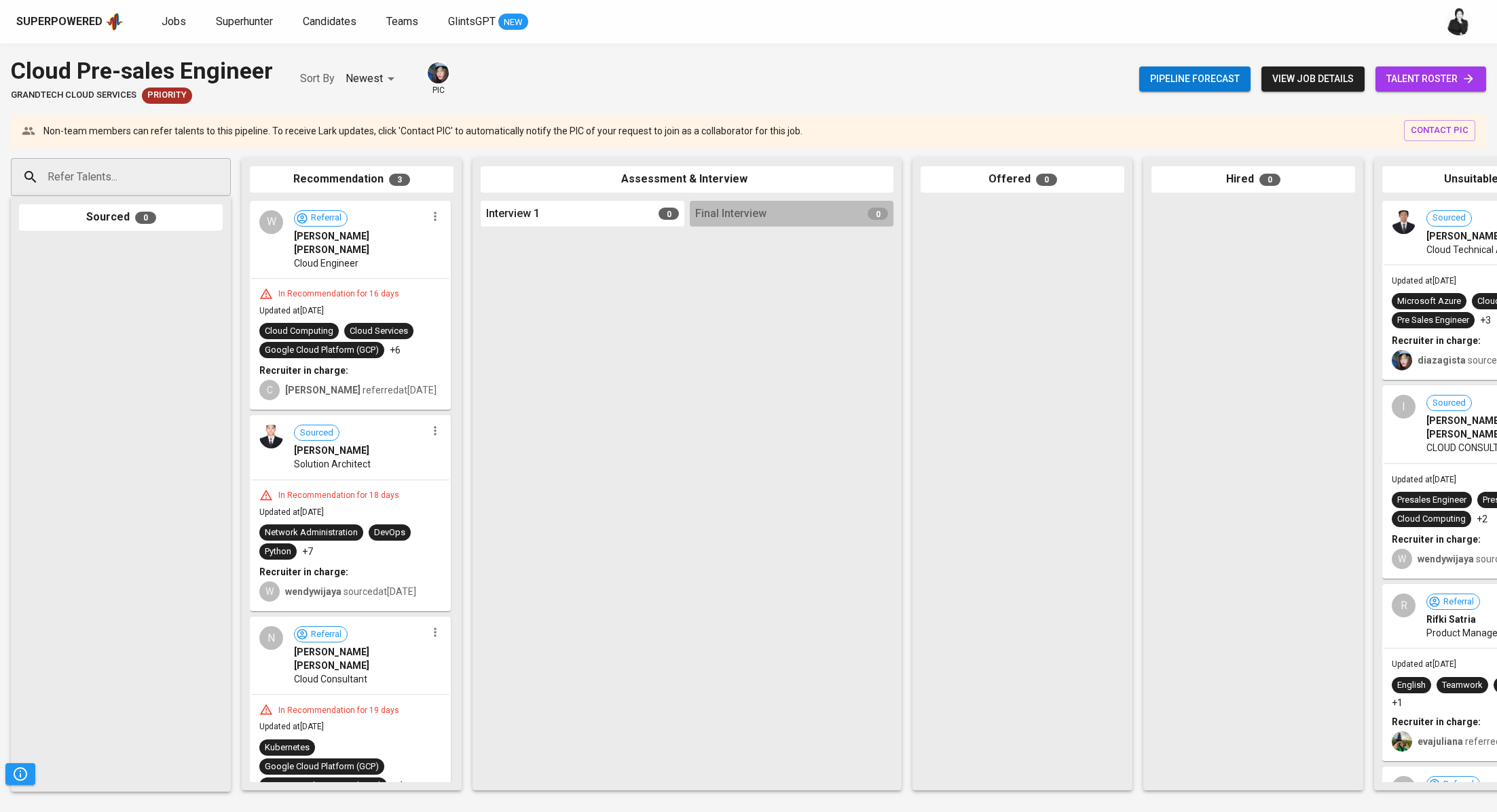
drag, startPoint x: 165, startPoint y: 176, endPoint x: 163, endPoint y: 193, distance: 17.1
click at [163, 193] on div "Refer Talents..." at bounding box center [121, 177] width 220 height 38
paste input "[EMAIL_ADDRESS][DOMAIN_NAME]"
type input "[EMAIL_ADDRESS][DOMAIN_NAME]"
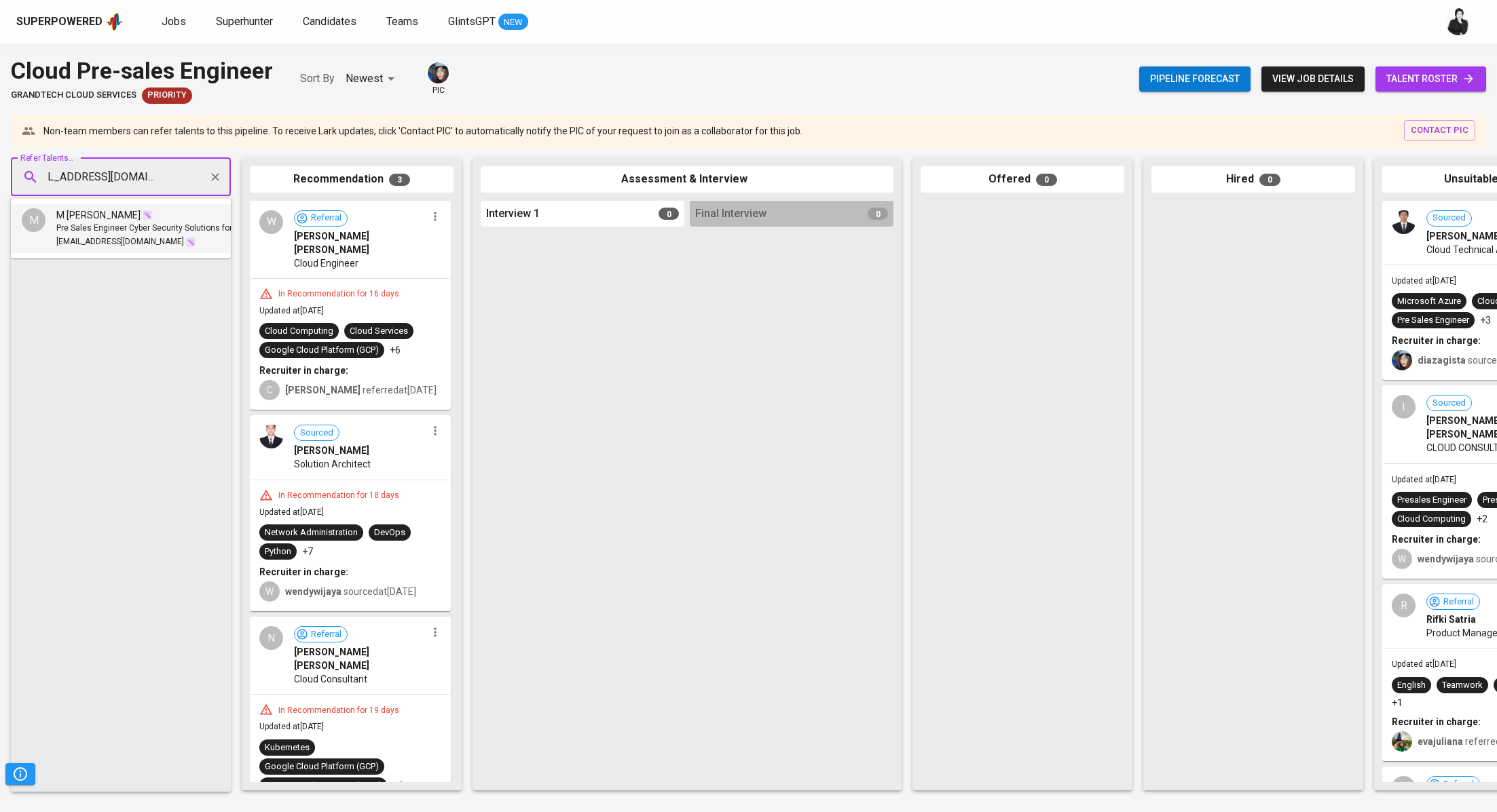
click at [166, 224] on span "Pre Sales Engineer Cyber Security Solutions for Beyondtrust, Algosec and Attack…" at bounding box center [212, 229] width 310 height 14
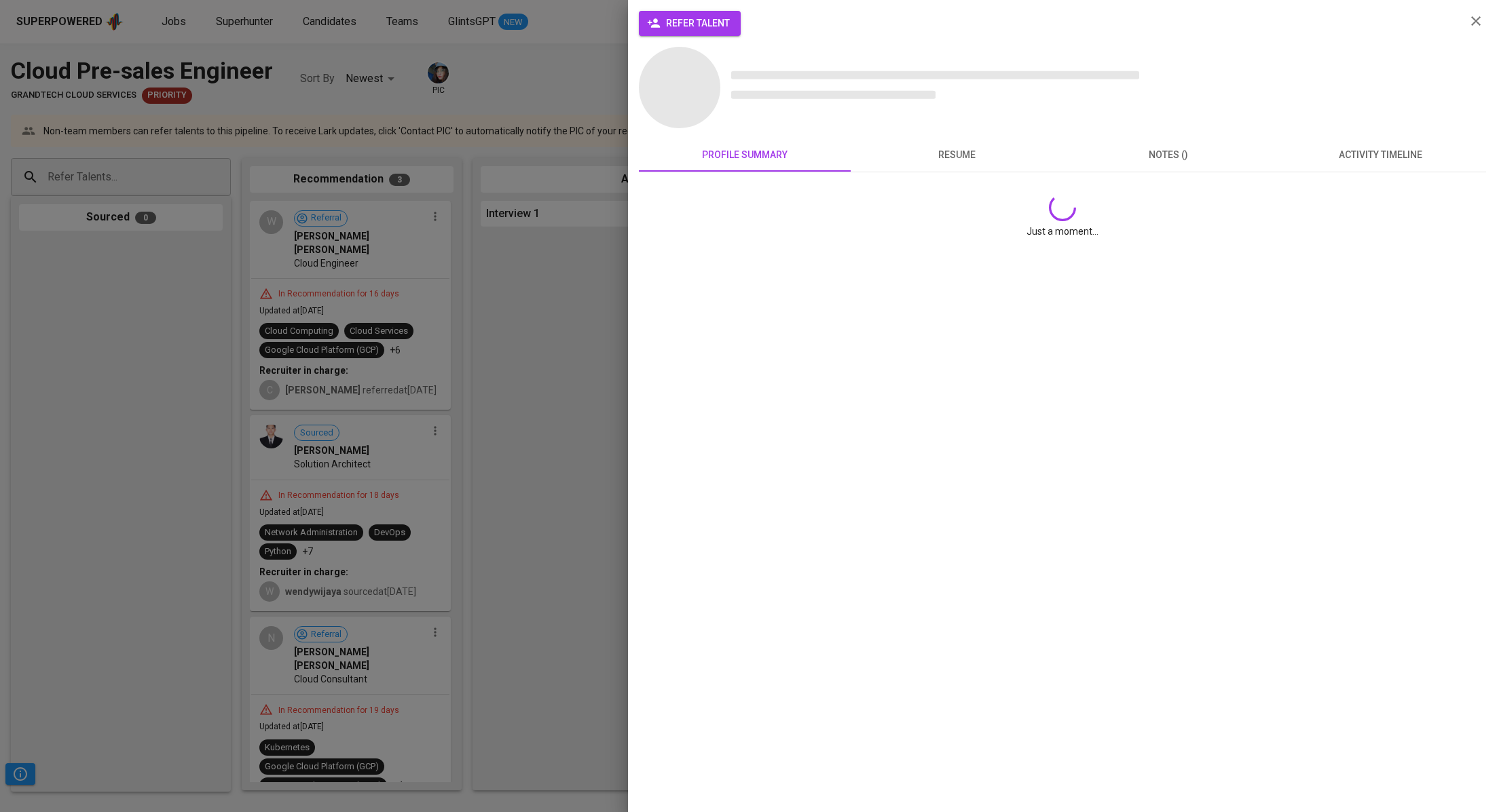
scroll to position [0, 0]
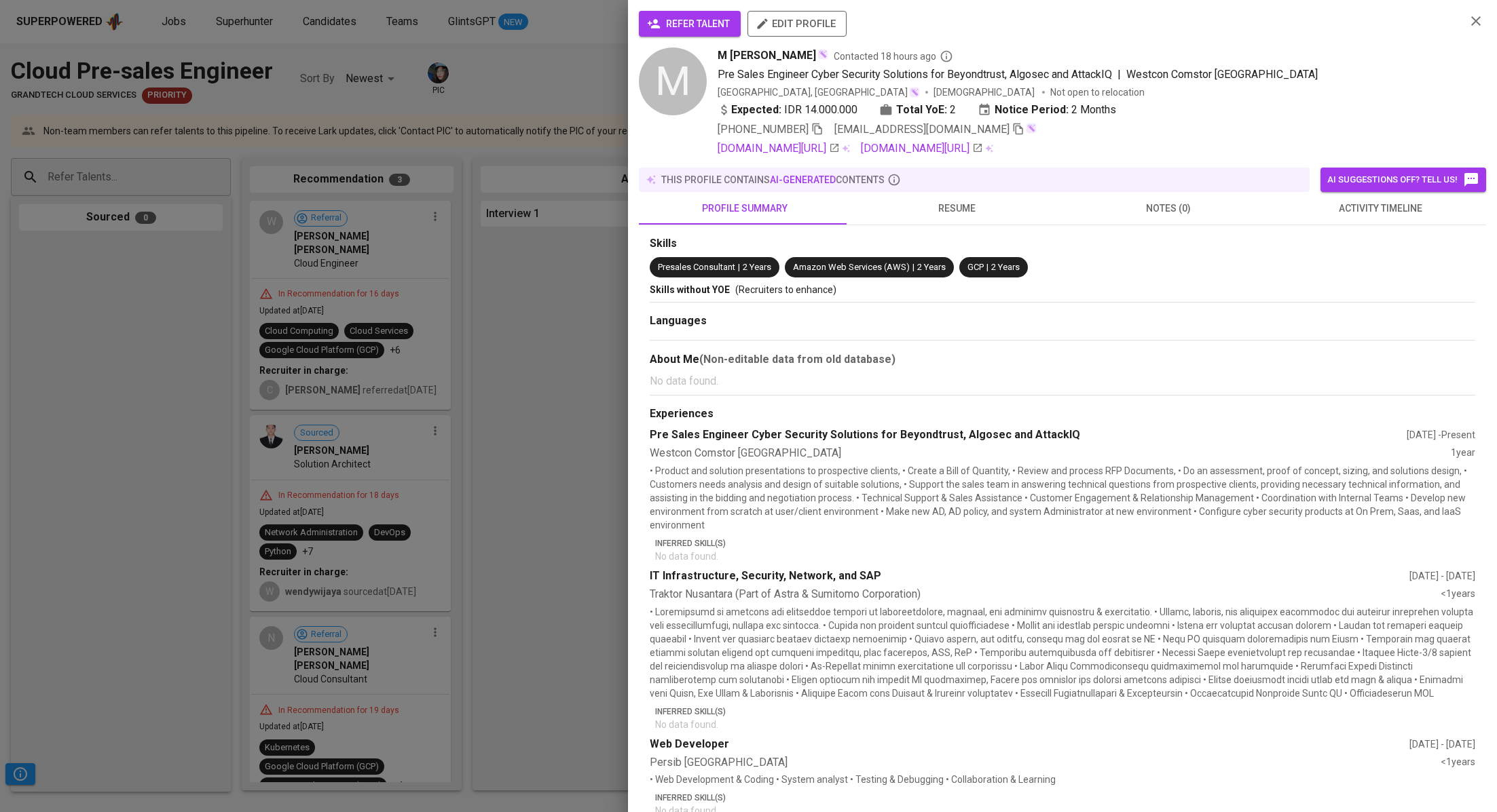
drag, startPoint x: 694, startPoint y: 21, endPoint x: 657, endPoint y: 27, distance: 37.5
click at [694, 21] on span "refer talent" at bounding box center [690, 24] width 80 height 17
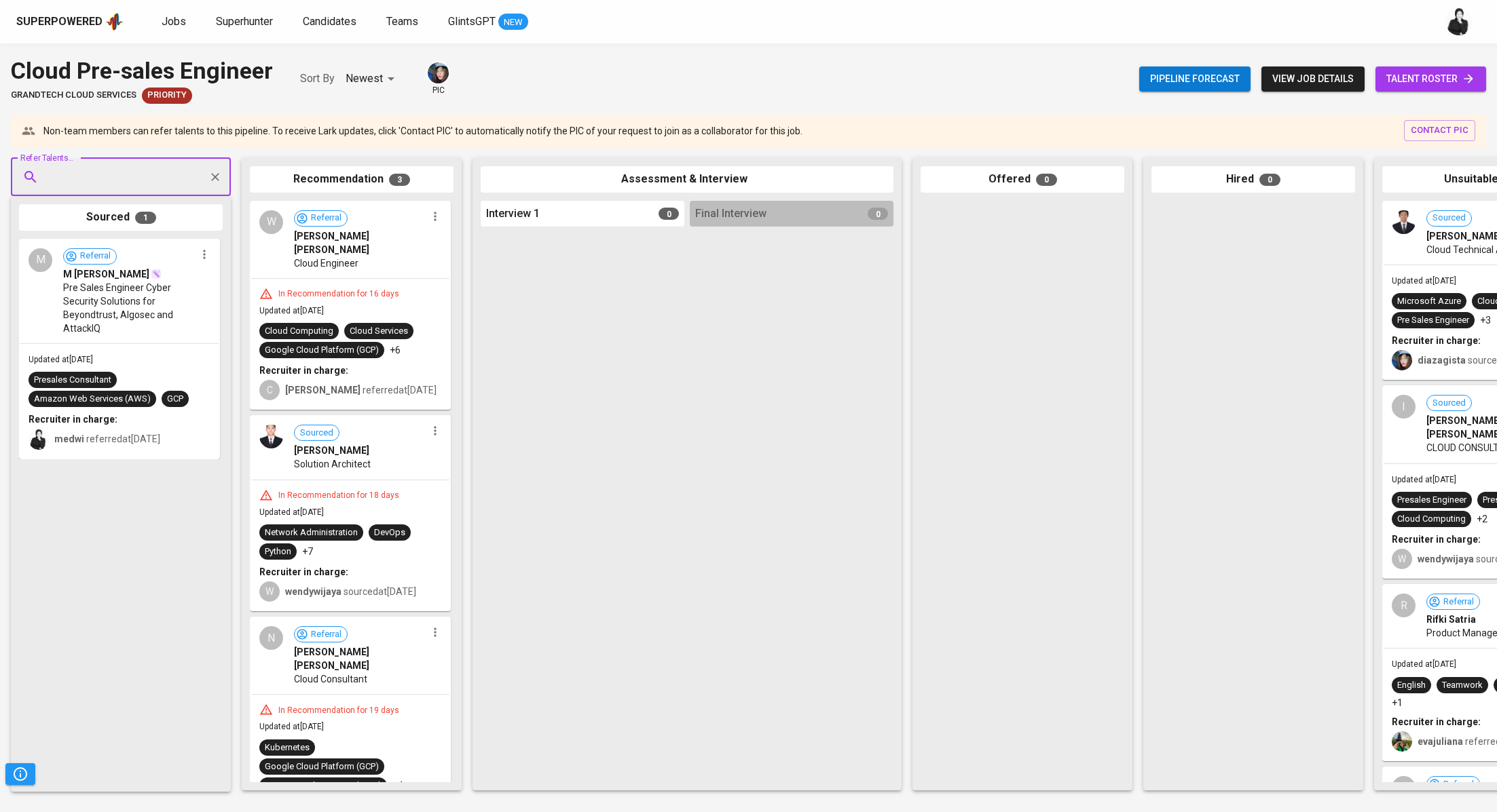
paste input "richardnicolas9502@gmail.com"
type input "richardnicolas9502@gmail.com"
